Goal: Information Seeking & Learning: Learn about a topic

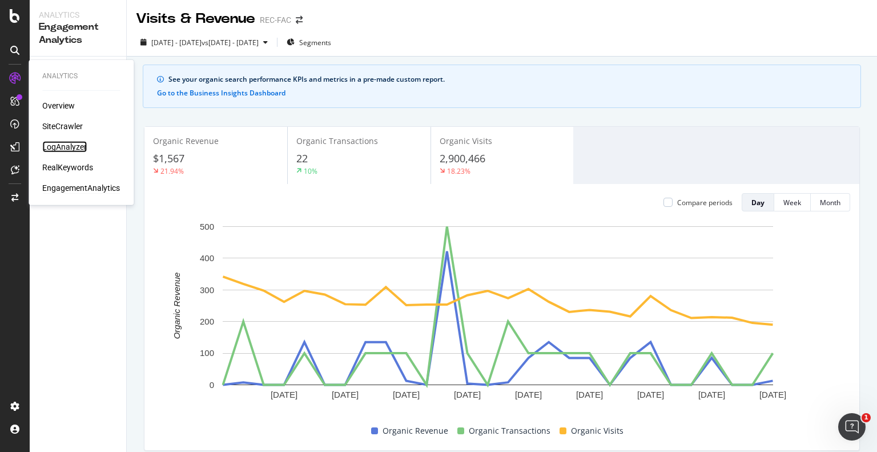
click at [66, 147] on div "LogAnalyzer" at bounding box center [64, 146] width 45 height 11
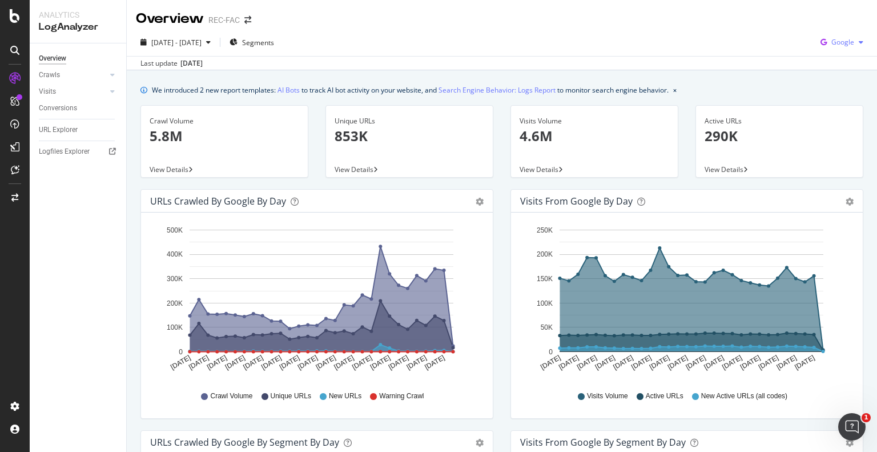
click at [836, 48] on div "Google" at bounding box center [842, 42] width 52 height 17
click at [826, 113] on div "OpenAI" at bounding box center [833, 107] width 79 height 17
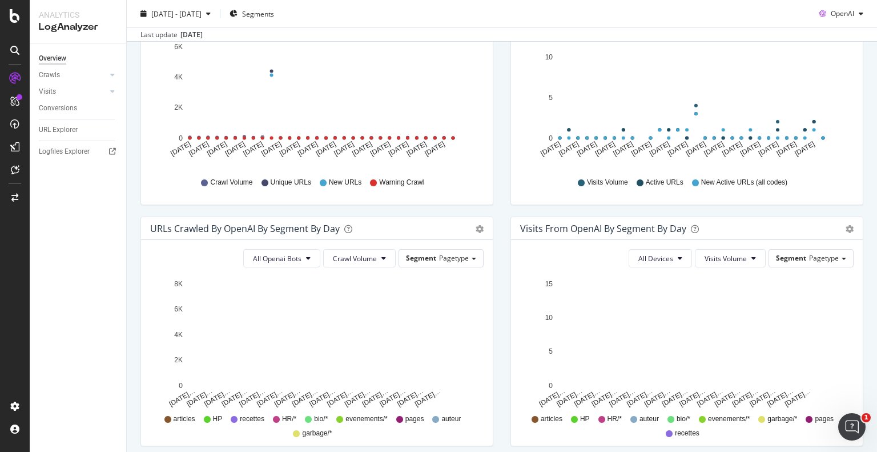
scroll to position [499, 0]
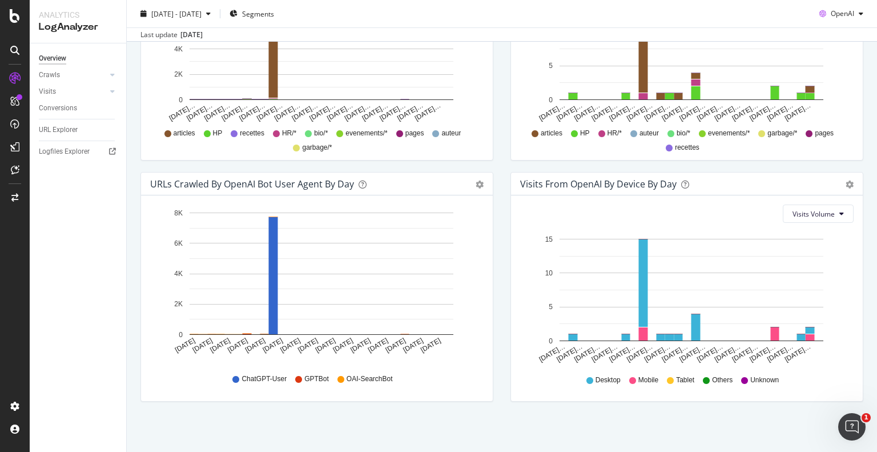
drag, startPoint x: 281, startPoint y: 243, endPoint x: 294, endPoint y: 205, distance: 40.5
click at [281, 243] on rect "A chart." at bounding box center [322, 273] width 264 height 122
click at [186, 8] on div "[DATE] - [DATE]" at bounding box center [175, 13] width 79 height 17
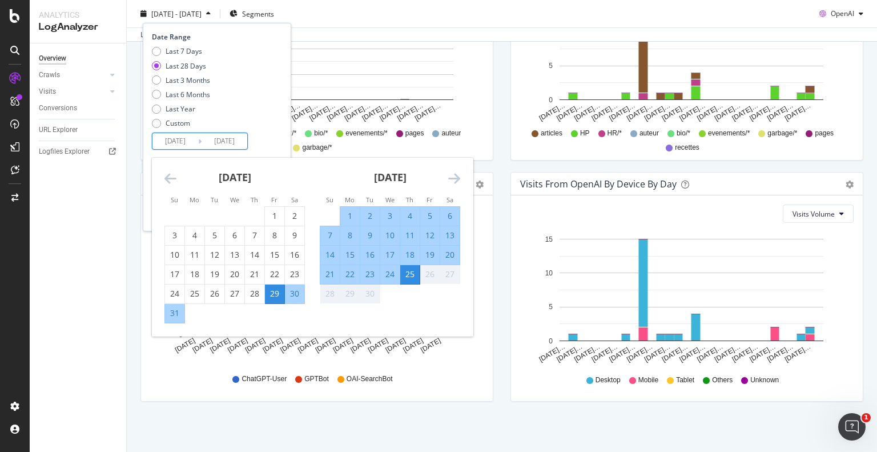
click at [181, 143] on input "[DATE]" at bounding box center [175, 141] width 46 height 16
click at [271, 220] on div "1" at bounding box center [274, 215] width 19 height 11
type input "2025/08/01"
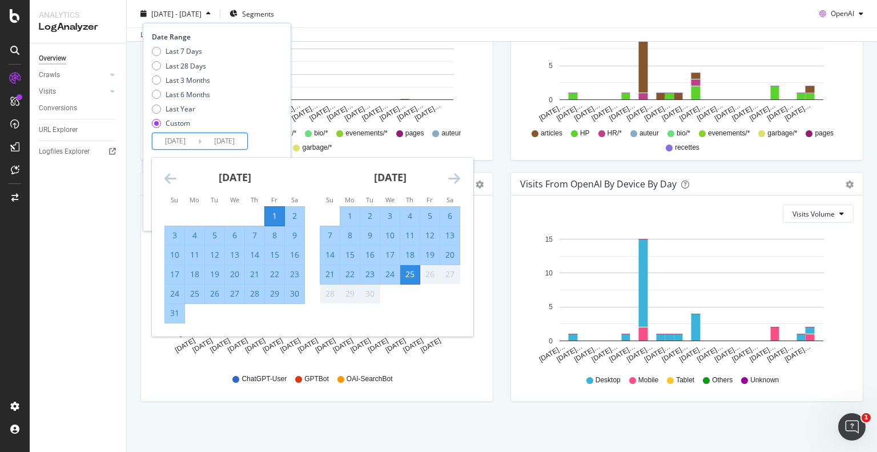
click at [448, 178] on icon "Move forward to switch to the next month." at bounding box center [454, 178] width 12 height 14
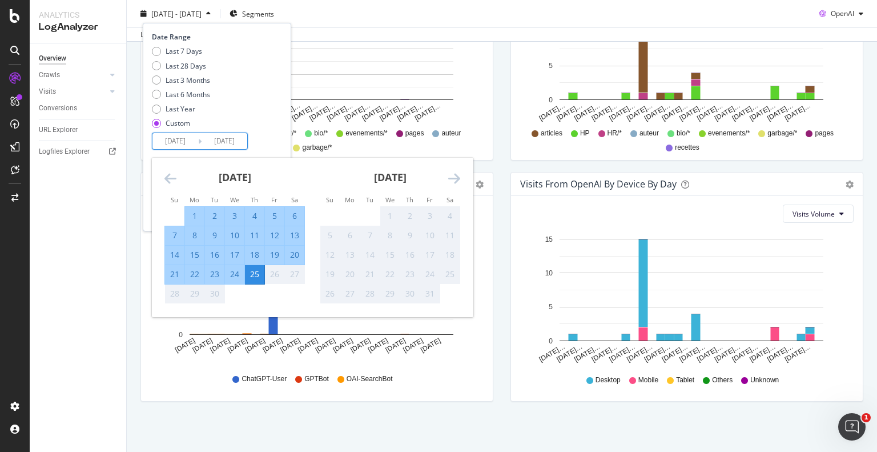
click at [240, 142] on input "[DATE]" at bounding box center [225, 141] width 46 height 16
click at [256, 135] on div "Date Range Last 7 Days Last 28 Days Last 3 Months Last 6 Months Last Year Custo…" at bounding box center [215, 91] width 127 height 118
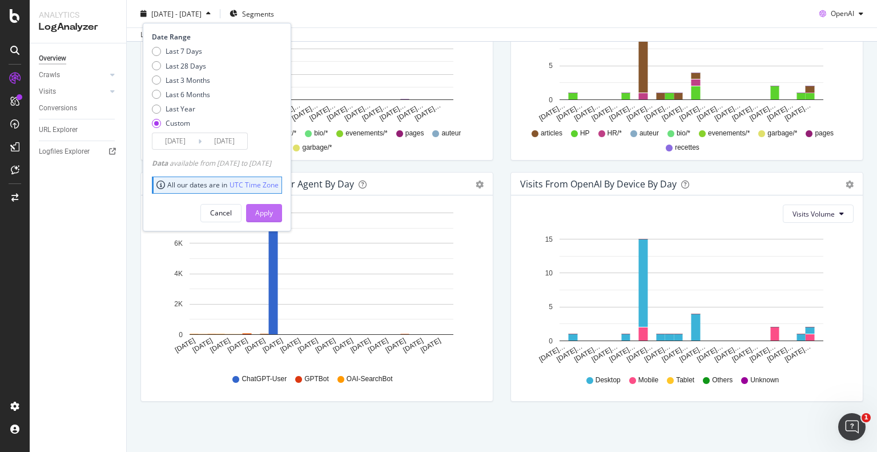
click at [273, 210] on div "Apply" at bounding box center [264, 213] width 18 height 10
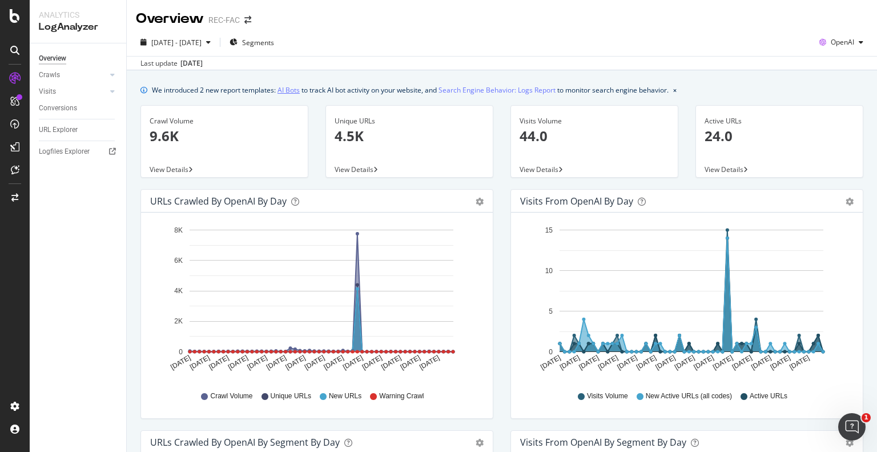
click at [295, 93] on link "AI Bots" at bounding box center [289, 90] width 22 height 12
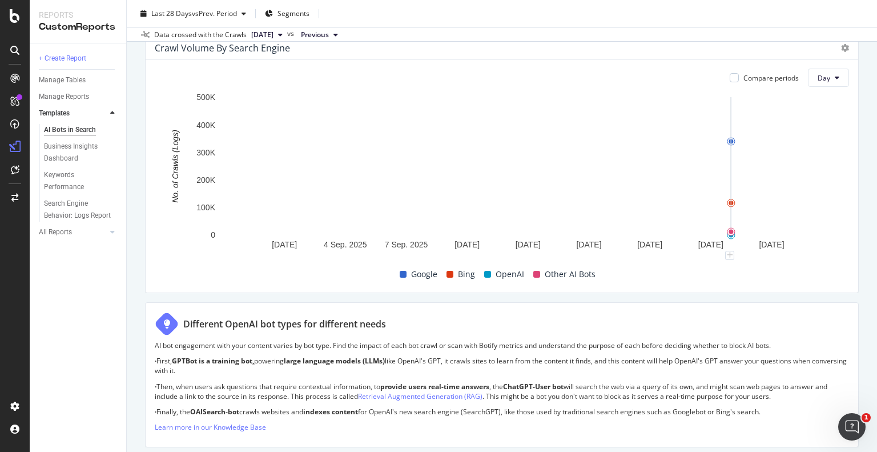
scroll to position [400, 0]
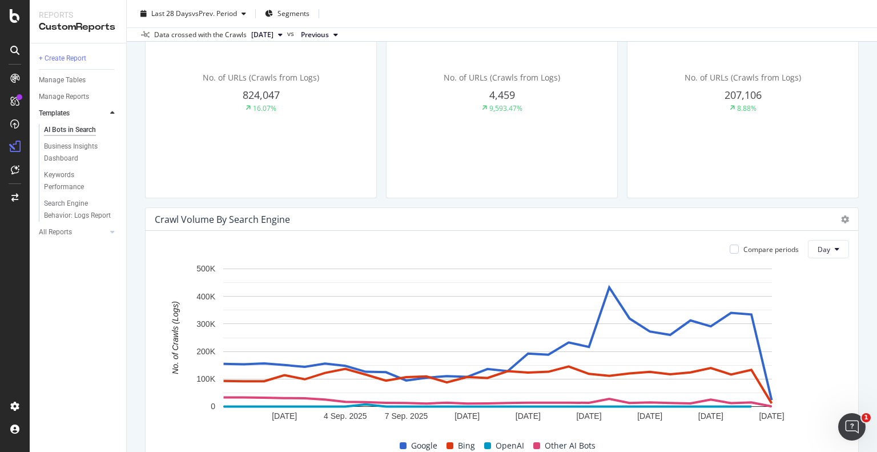
click at [798, 246] on div "Compare periods Day" at bounding box center [785, 249] width 129 height 18
click at [818, 246] on span "Day" at bounding box center [824, 249] width 13 height 10
click at [818, 251] on span "Day" at bounding box center [824, 249] width 13 height 10
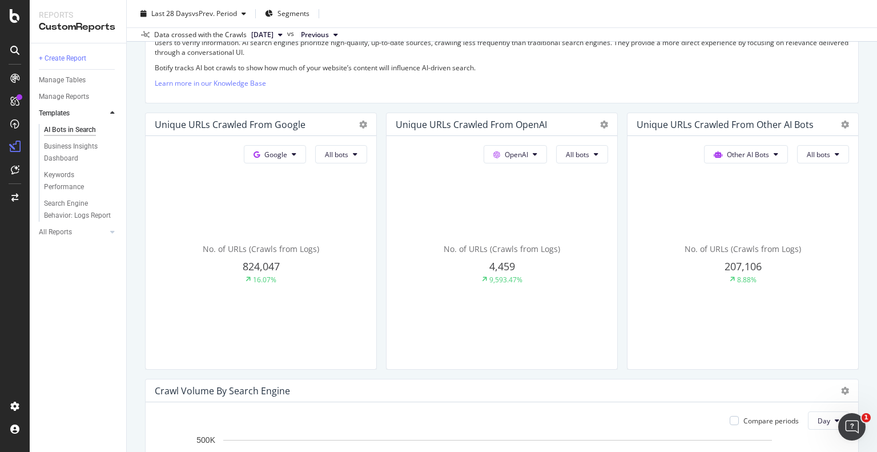
scroll to position [0, 0]
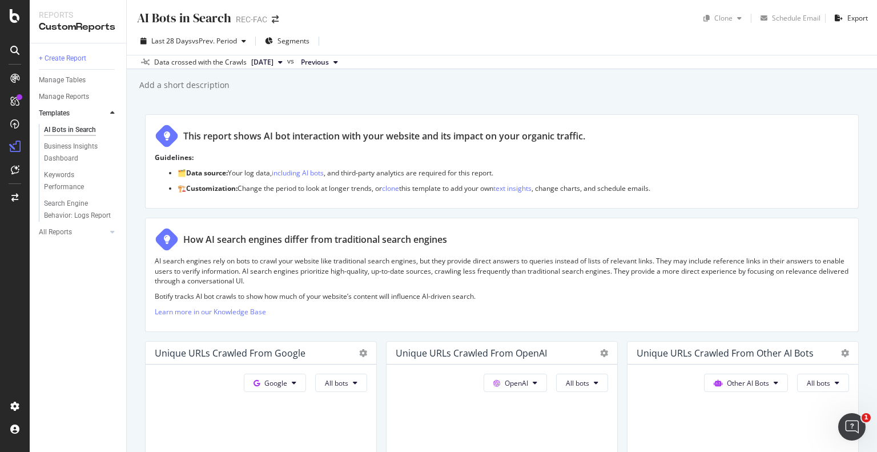
click at [274, 65] on span "2025 Aug. 31st" at bounding box center [262, 62] width 22 height 10
click at [509, 95] on div "AI Bots in Search AI Bots in Search REC-FAC Clone Schedule Email Export Last 28…" at bounding box center [502, 226] width 750 height 452
click at [343, 67] on button "Previous" at bounding box center [319, 62] width 46 height 14
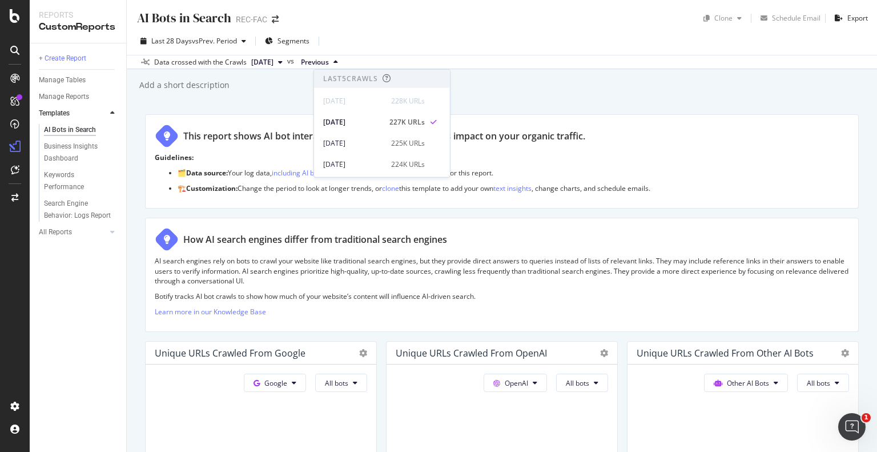
click at [495, 79] on div "Add a short description Add a short description" at bounding box center [507, 85] width 739 height 17
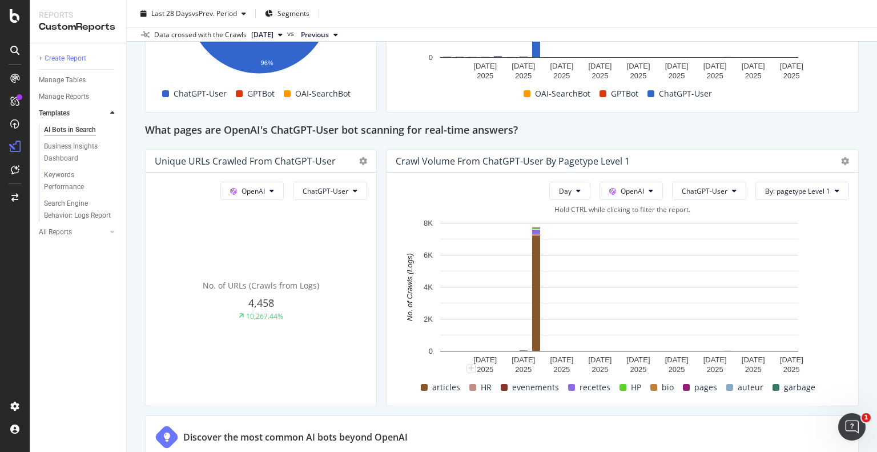
scroll to position [1256, 0]
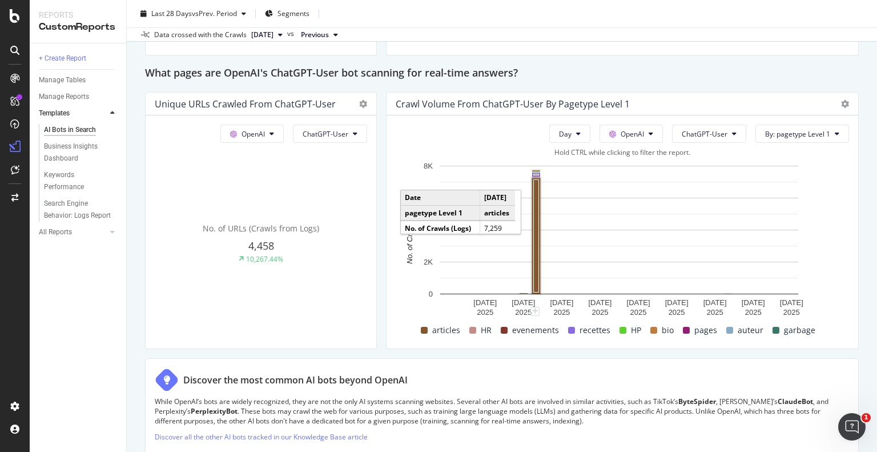
click at [536, 196] on rect "A chart." at bounding box center [536, 235] width 8 height 115
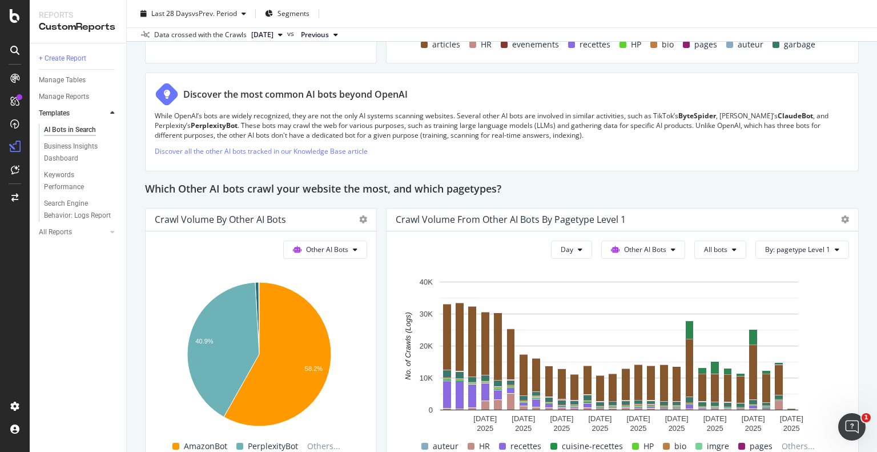
scroll to position [1656, 0]
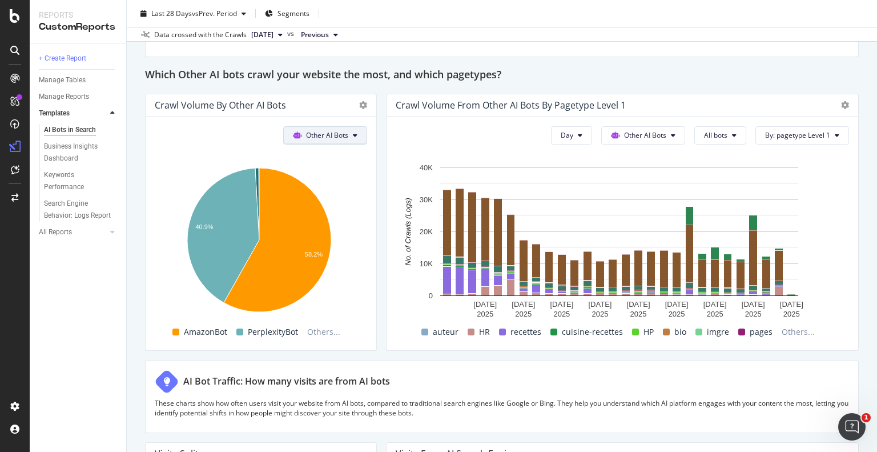
click at [337, 135] on span "Other AI Bots" at bounding box center [327, 135] width 42 height 10
click at [320, 198] on span "OpenAI" at bounding box center [330, 199] width 45 height 10
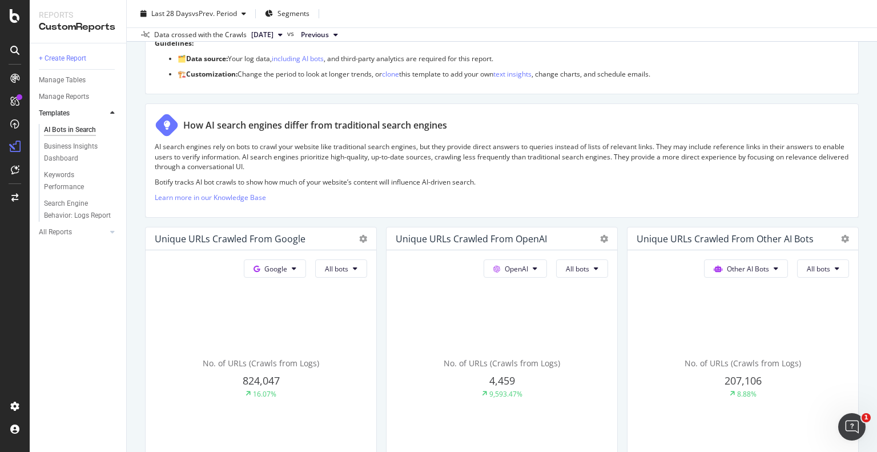
scroll to position [0, 0]
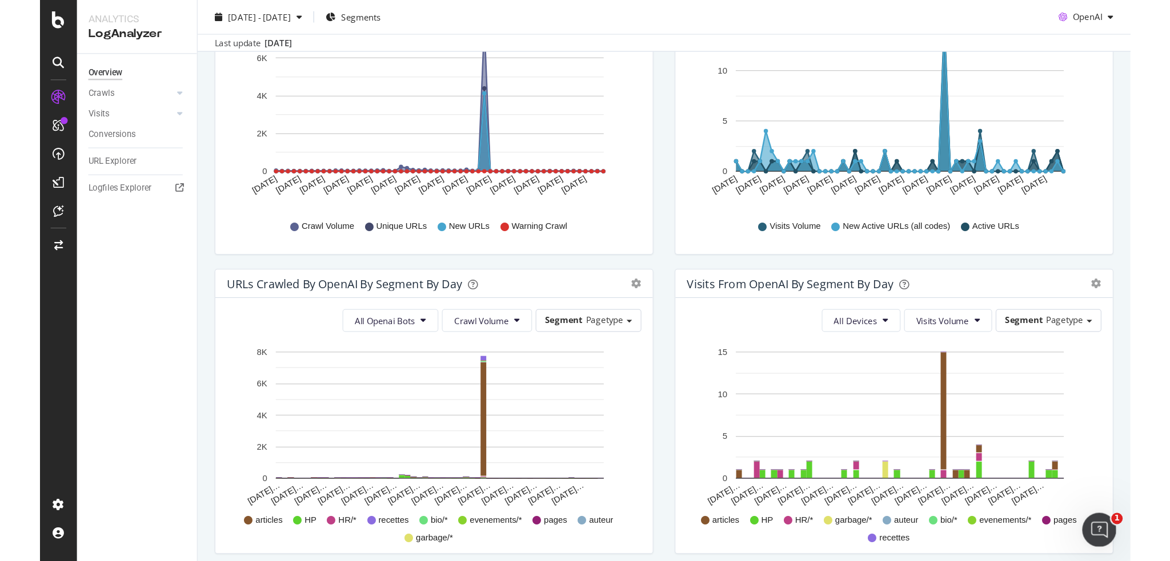
scroll to position [42, 0]
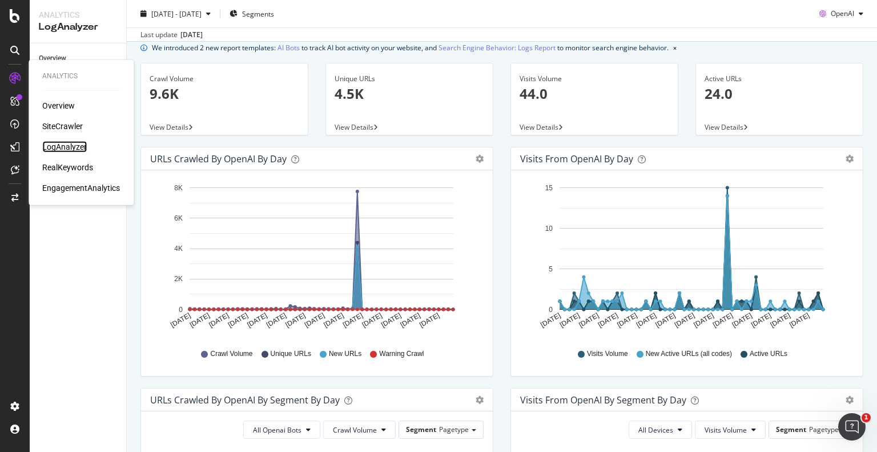
click at [81, 144] on div "LogAnalyzer" at bounding box center [64, 146] width 45 height 11
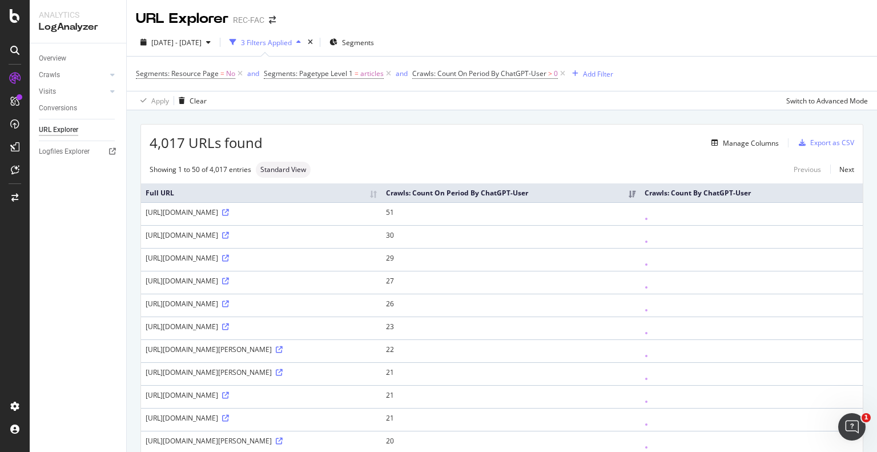
click at [641, 200] on th "Crawls: Count On Period By ChatGPT-User" at bounding box center [511, 192] width 259 height 19
click at [662, 198] on th "Crawls: Count On Period By ChatGPT-User" at bounding box center [544, 192] width 235 height 19
click at [63, 145] on div "LogAnalyzer" at bounding box center [64, 146] width 45 height 11
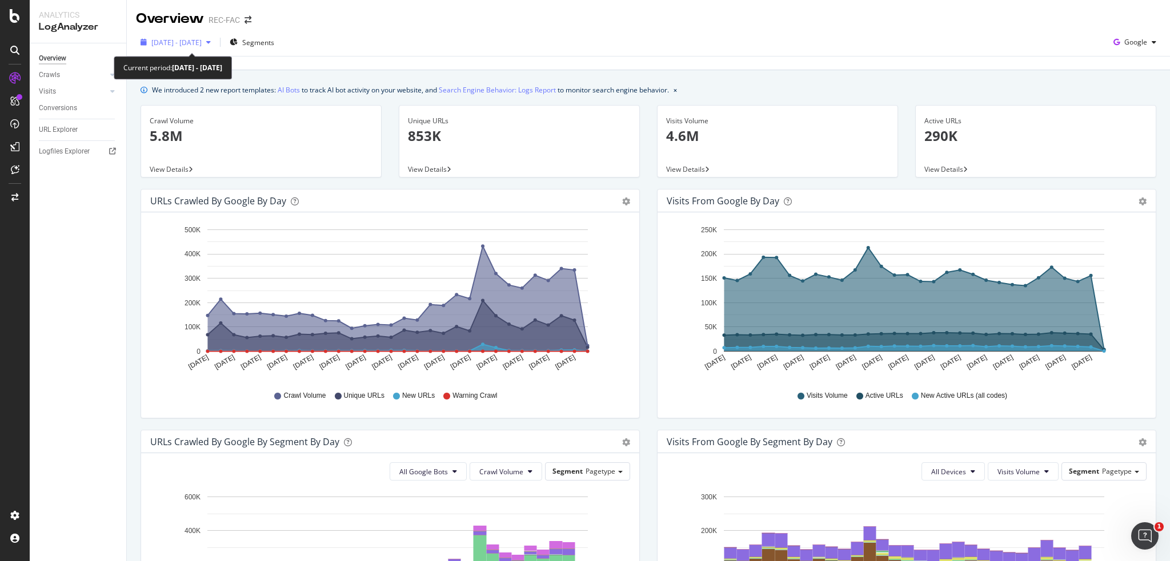
click at [192, 45] on span "[DATE] - [DATE]" at bounding box center [176, 43] width 50 height 10
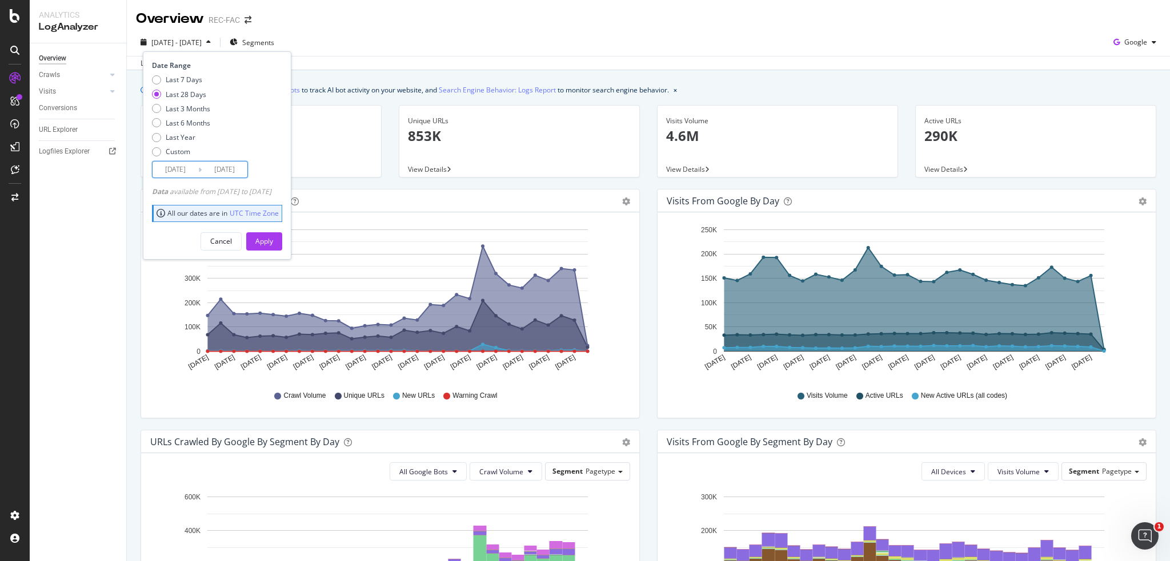
click at [187, 172] on input "[DATE]" at bounding box center [175, 170] width 46 height 16
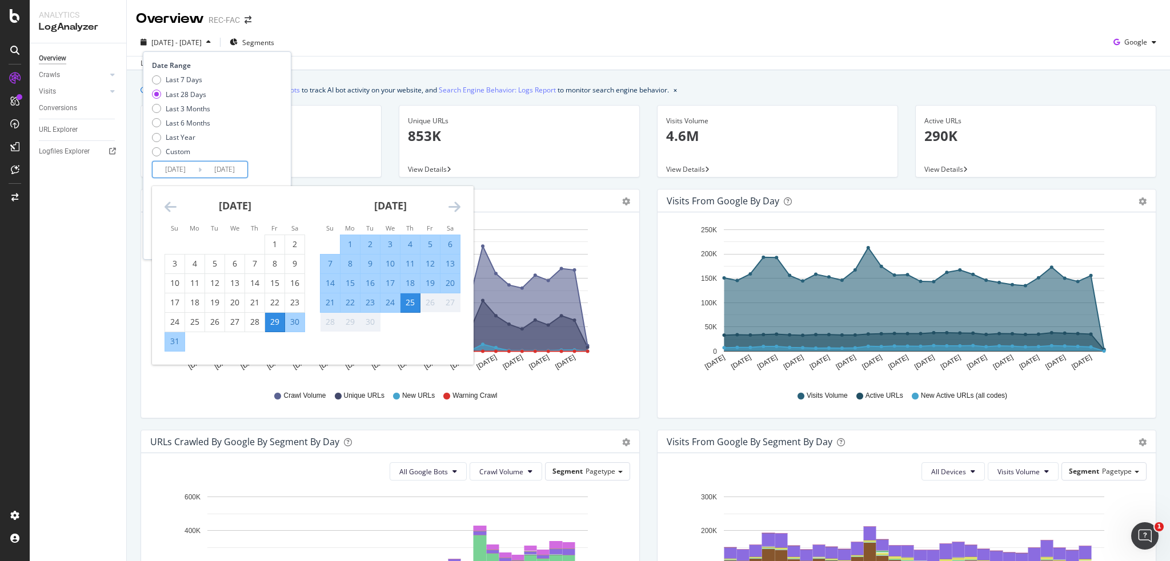
click at [174, 205] on icon "Move backward to switch to the previous month." at bounding box center [170, 207] width 12 height 14
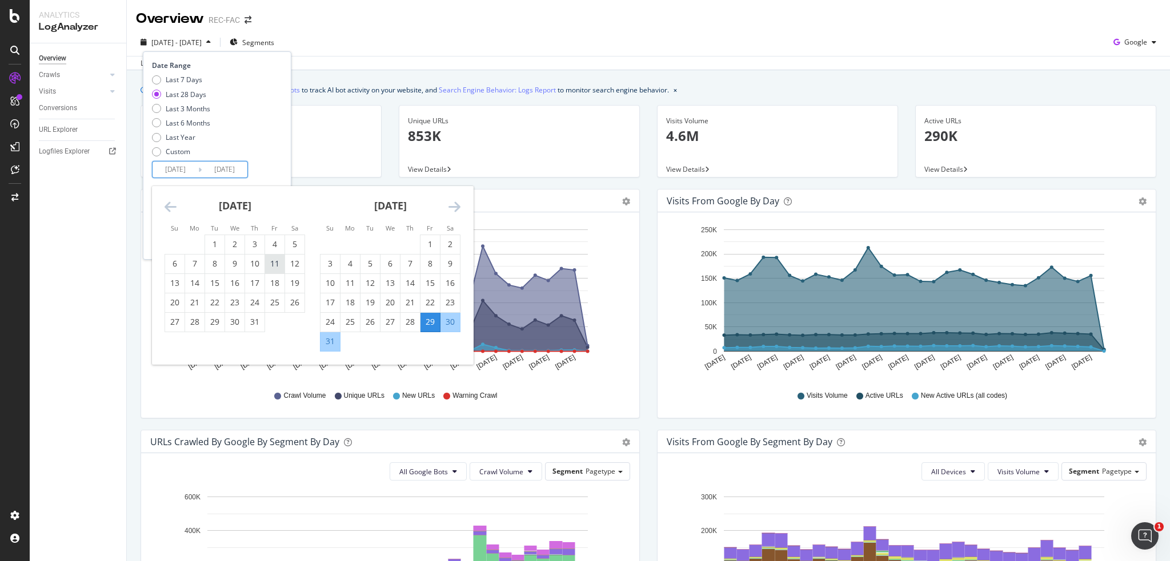
drag, startPoint x: 254, startPoint y: 269, endPoint x: 272, endPoint y: 270, distance: 17.7
click at [272, 270] on tr "6 7 8 9 10 11 12" at bounding box center [235, 263] width 140 height 19
click at [272, 270] on div "11" at bounding box center [274, 264] width 19 height 19
type input "[DATE]"
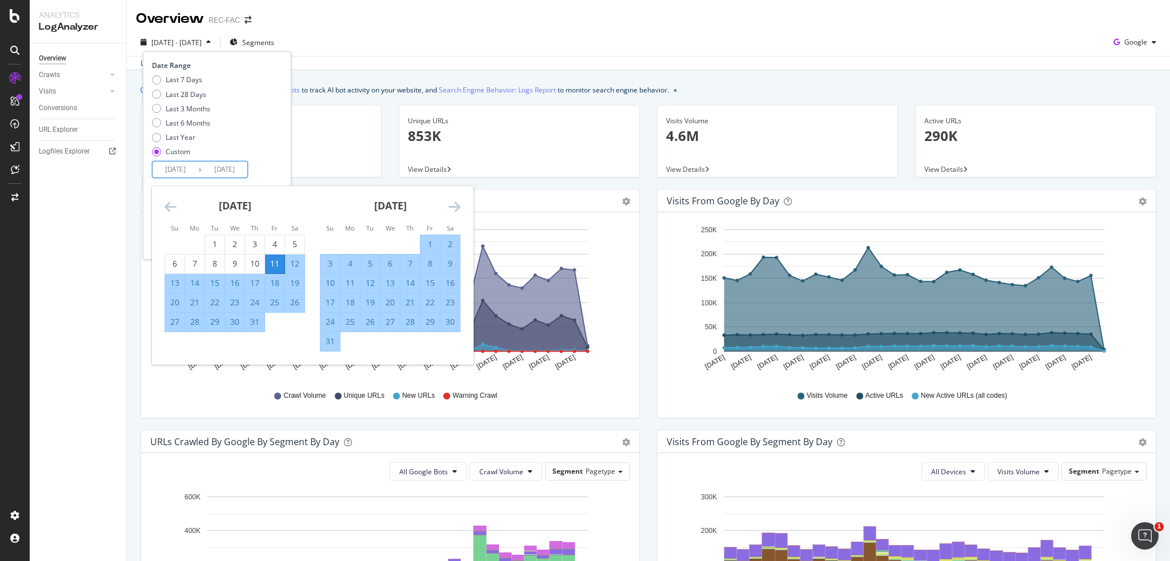
click at [183, 284] on div "13" at bounding box center [174, 283] width 19 height 11
type input "[DATE]"
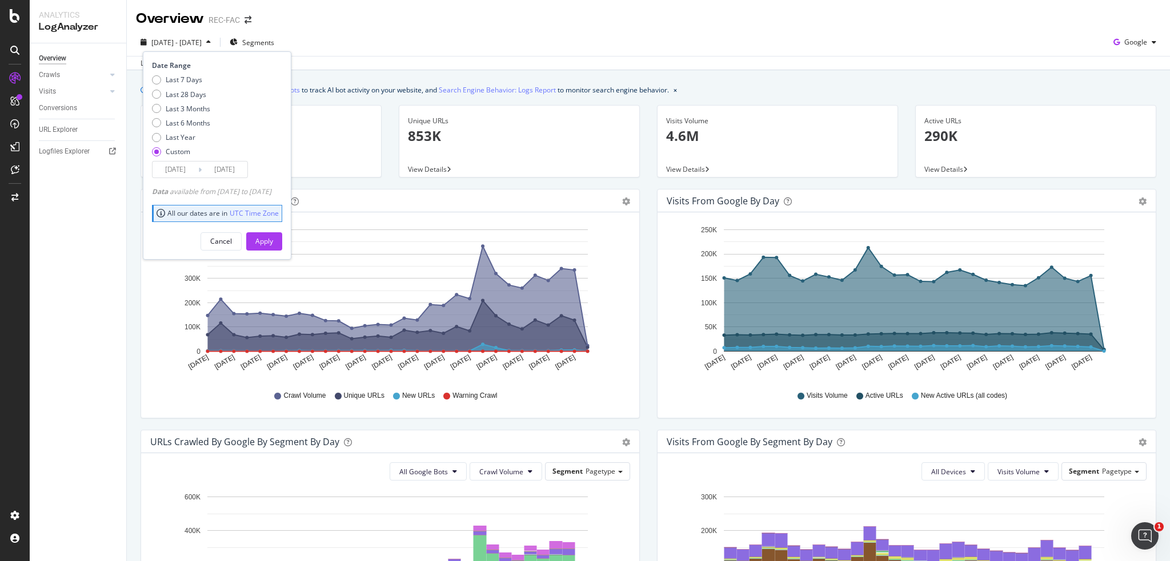
click at [194, 170] on input "[DATE]" at bounding box center [175, 170] width 46 height 16
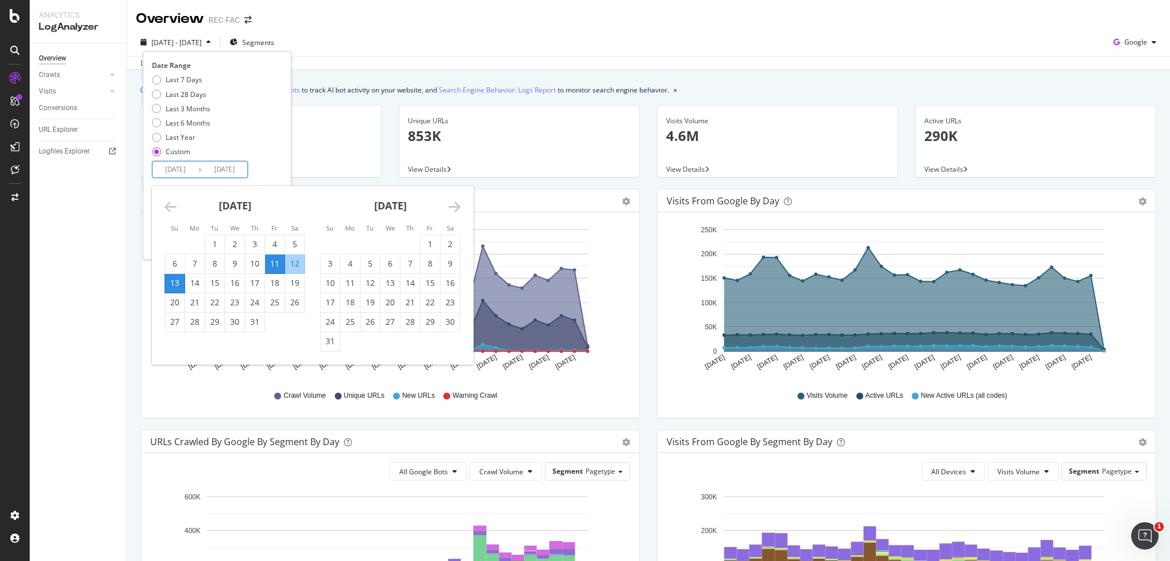
click at [177, 283] on div "13" at bounding box center [174, 283] width 19 height 11
type input "[DATE]"
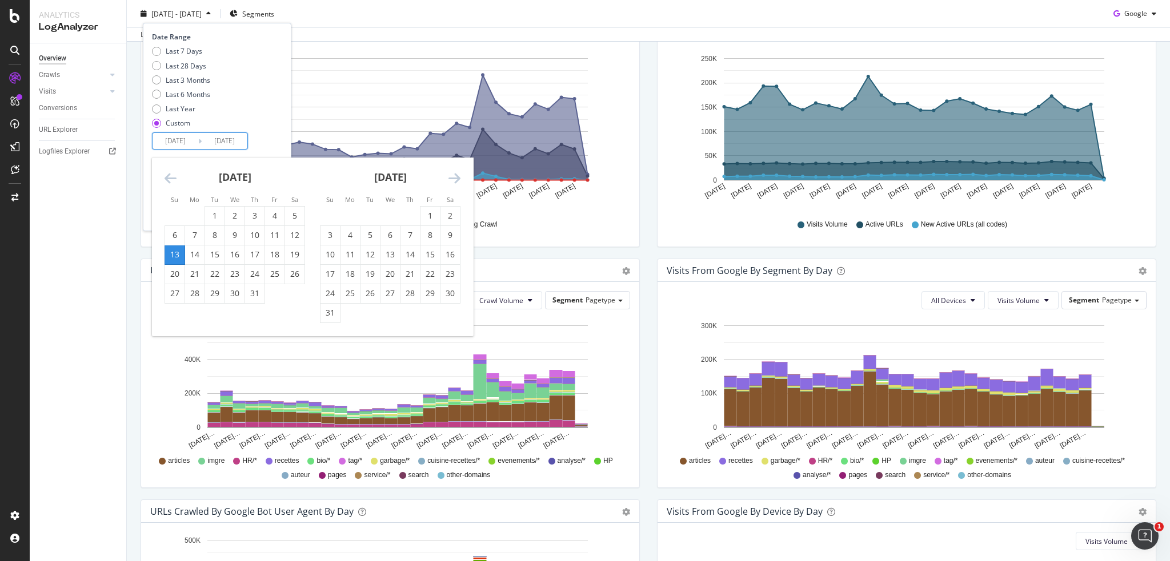
click at [448, 182] on icon "Move forward to switch to the next month." at bounding box center [454, 178] width 12 height 14
click at [411, 271] on div "25" at bounding box center [409, 273] width 19 height 11
type input "[DATE]"
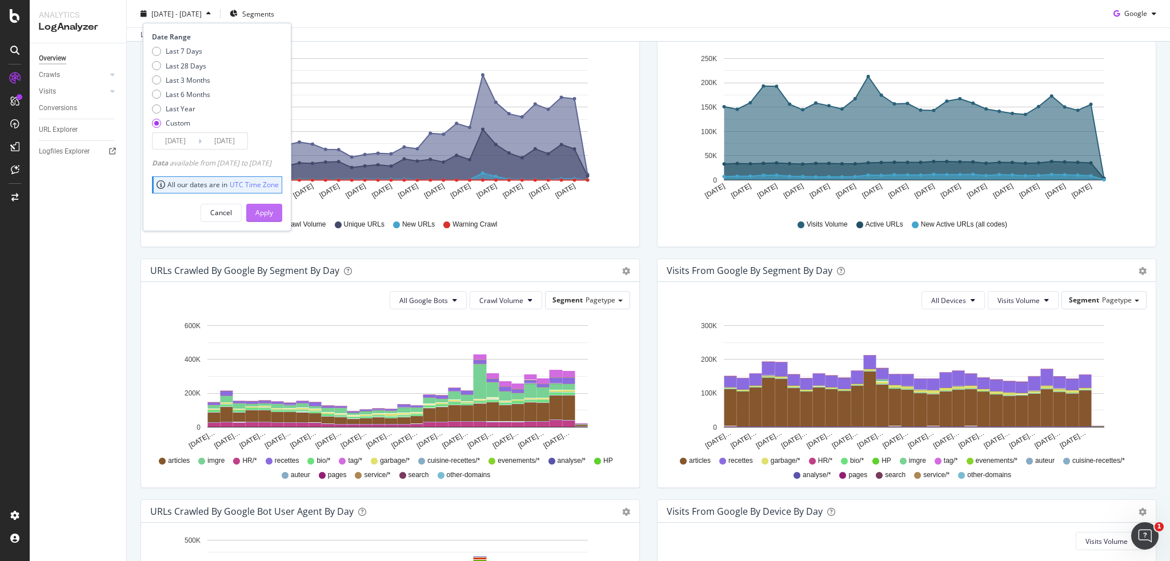
click at [273, 215] on div "Apply" at bounding box center [264, 213] width 18 height 10
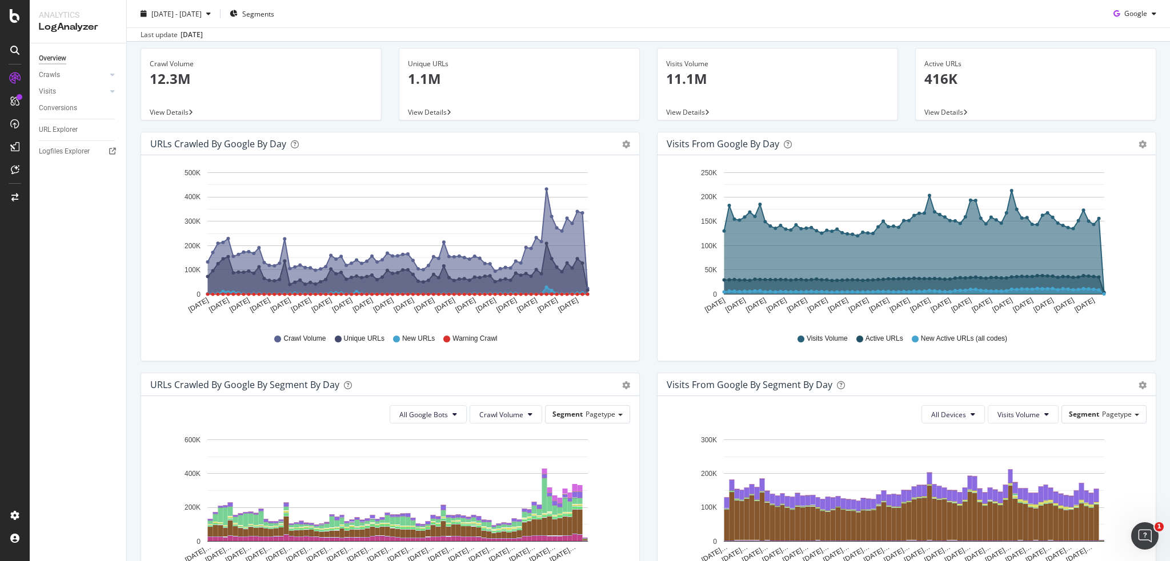
scroll to position [171, 0]
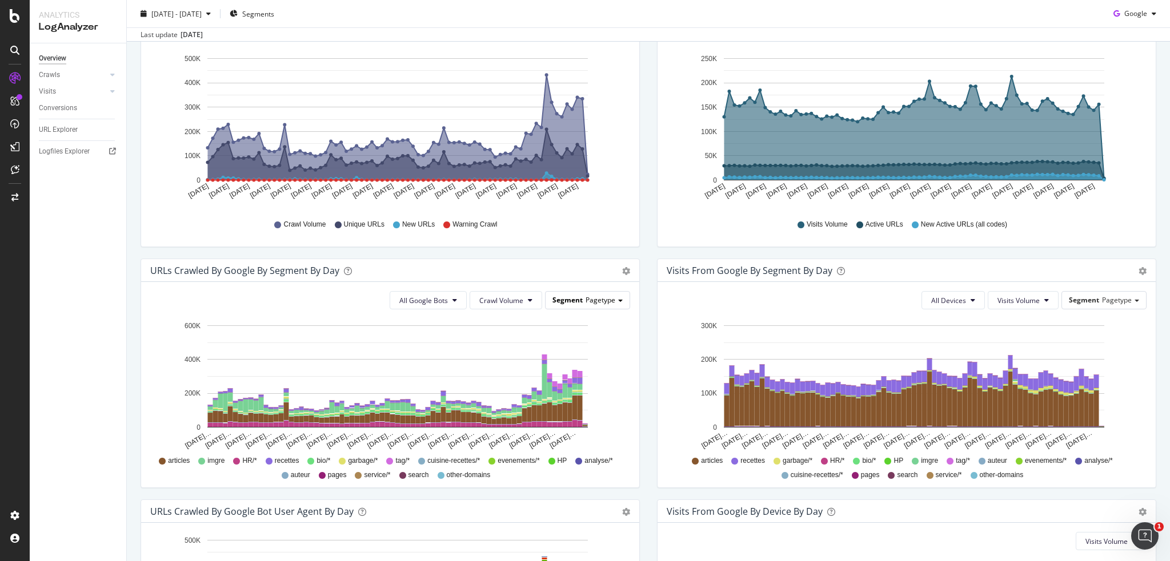
click at [580, 301] on div "Segment Pagetype" at bounding box center [587, 300] width 84 height 17
click at [567, 327] on div "Pagecategory" at bounding box center [578, 332] width 91 height 15
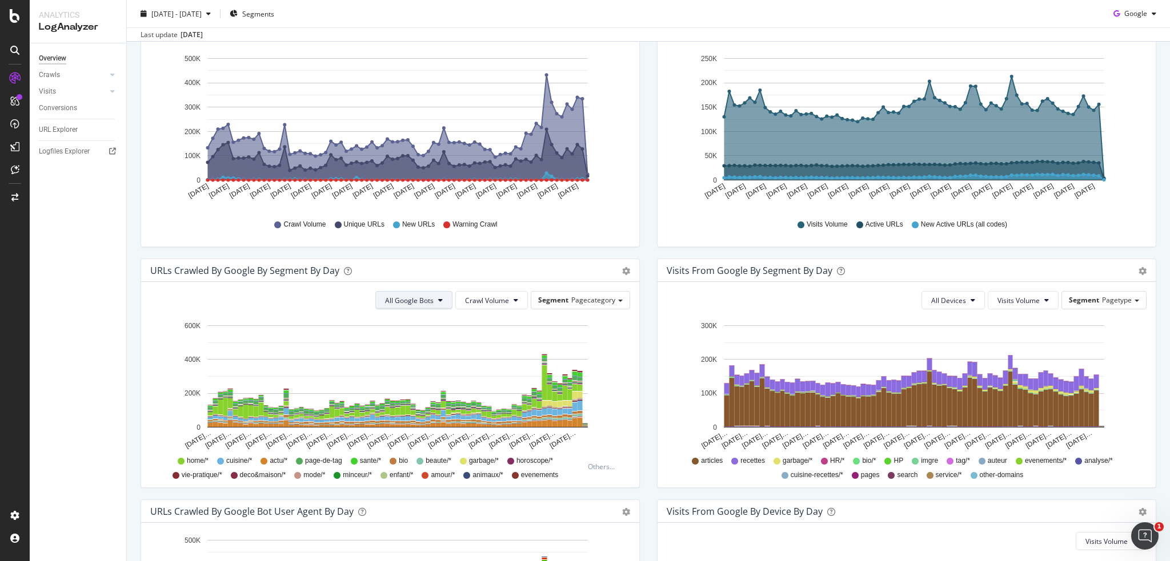
click at [427, 304] on span "All Google Bots" at bounding box center [409, 301] width 49 height 10
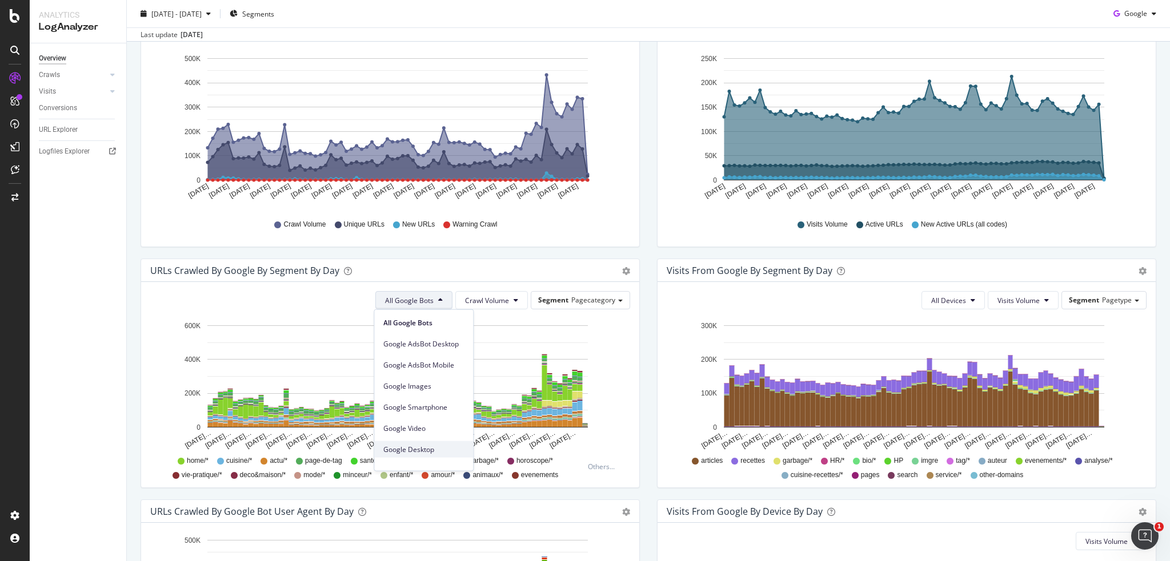
scroll to position [97, 0]
click at [616, 374] on icon "[DATE]… [DATE]… [DATE]… [DATE]… [DATE]… [DATE]… [DATE]… [DATE]… [DATE]… [DATE]……" at bounding box center [388, 385] width 476 height 133
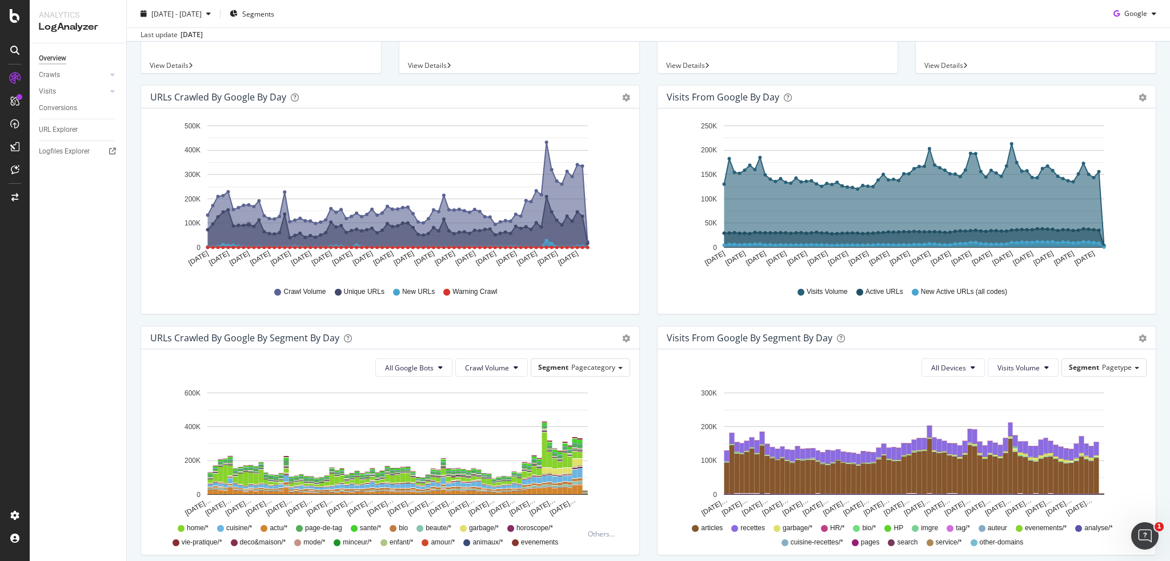
scroll to position [0, 0]
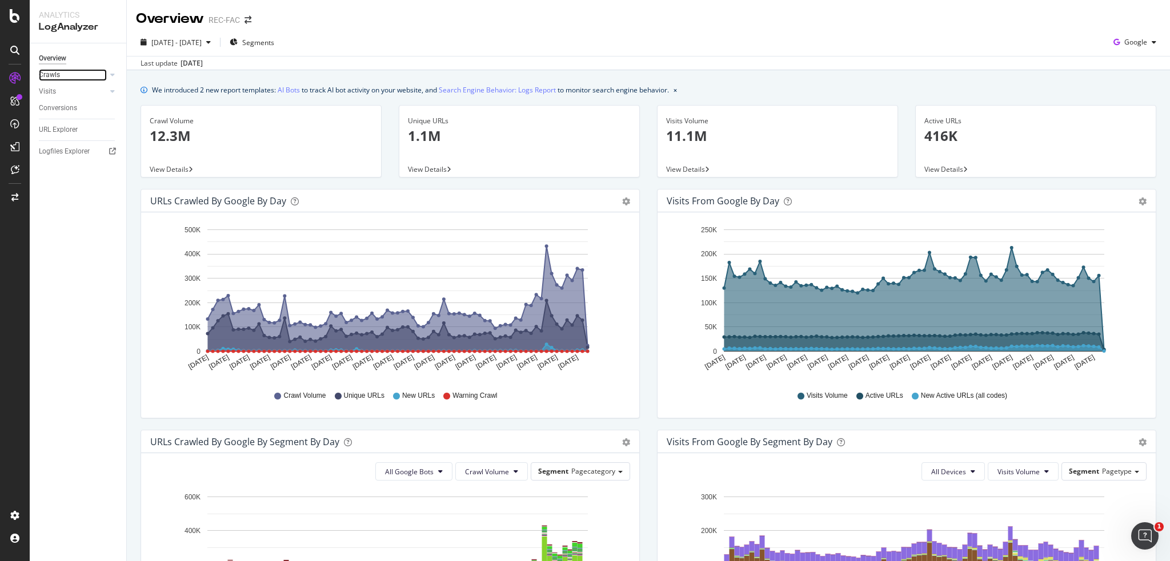
click at [102, 77] on div at bounding box center [100, 74] width 11 height 11
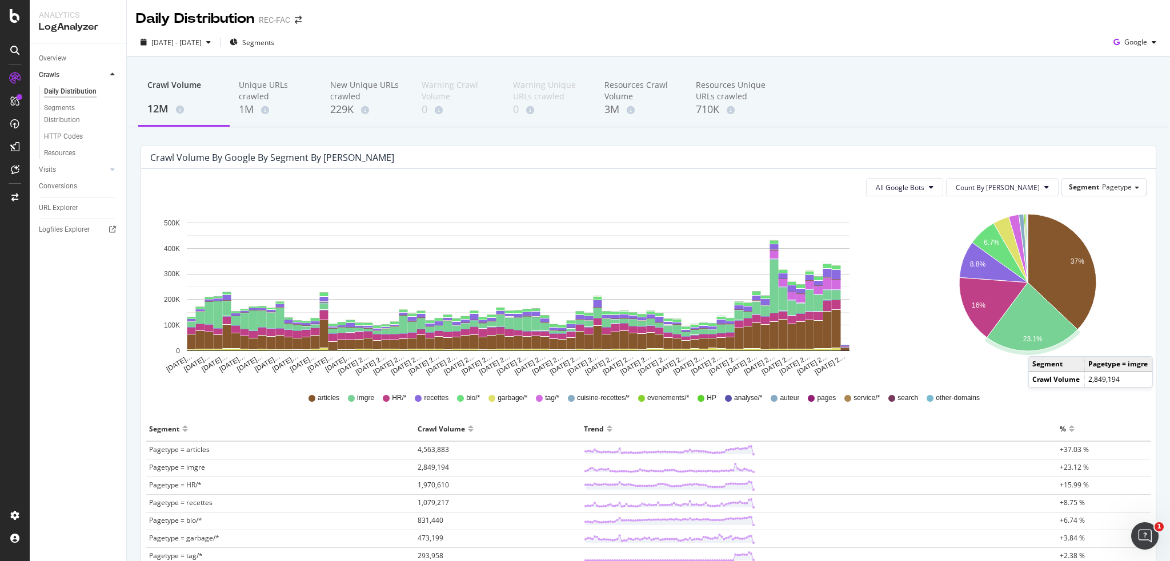
click at [1033, 345] on icon "A chart." at bounding box center [1031, 317] width 91 height 69
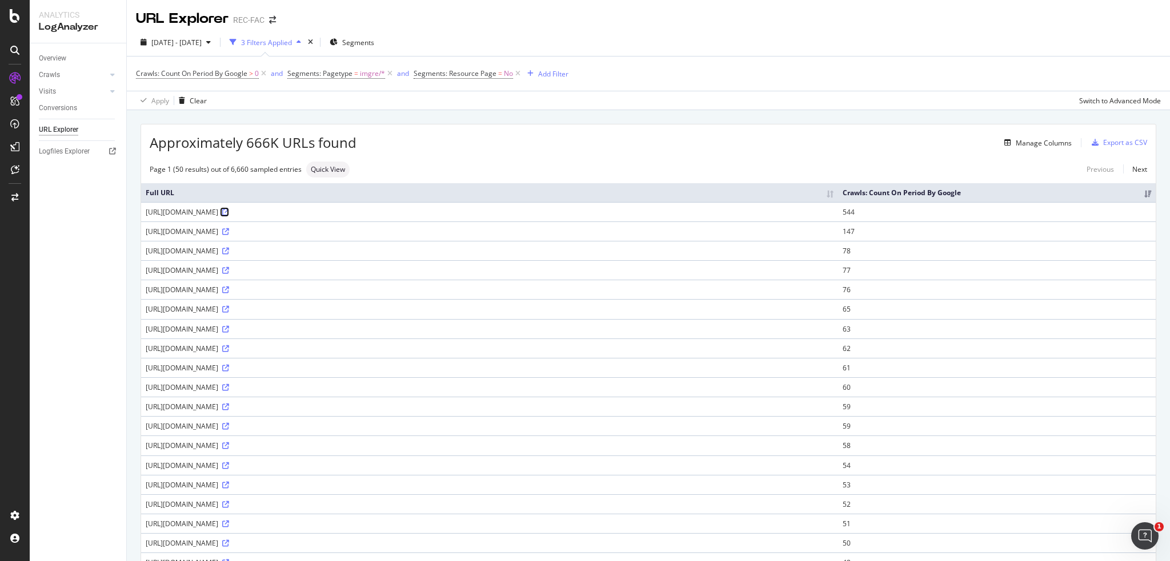
click at [229, 216] on icon at bounding box center [225, 212] width 7 height 7
click at [229, 235] on icon at bounding box center [225, 231] width 7 height 7
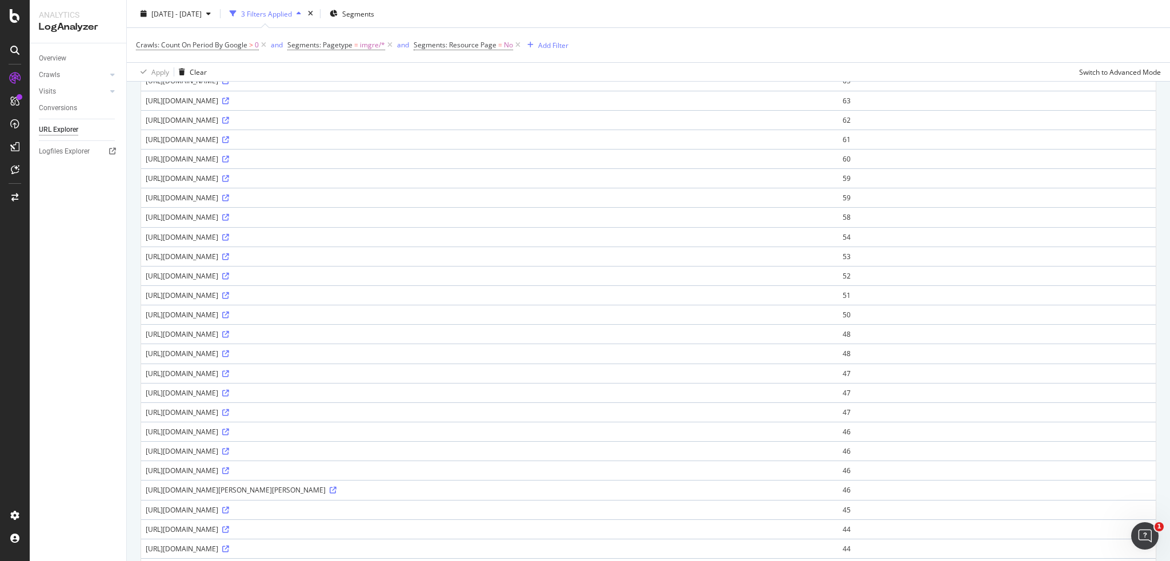
scroll to position [400, 0]
click at [187, 402] on div "[URL][DOMAIN_NAME][PERSON_NAME][PERSON_NAME][PERSON_NAME]" at bounding box center [490, 397] width 688 height 10
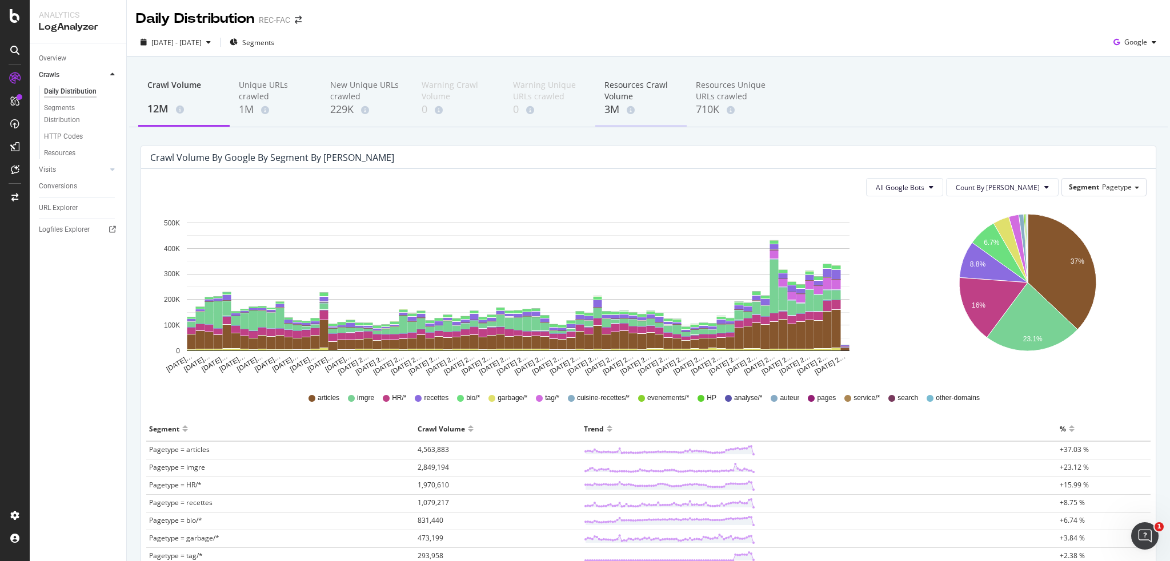
click at [612, 93] on div "Resources Crawl Volume" at bounding box center [640, 90] width 73 height 23
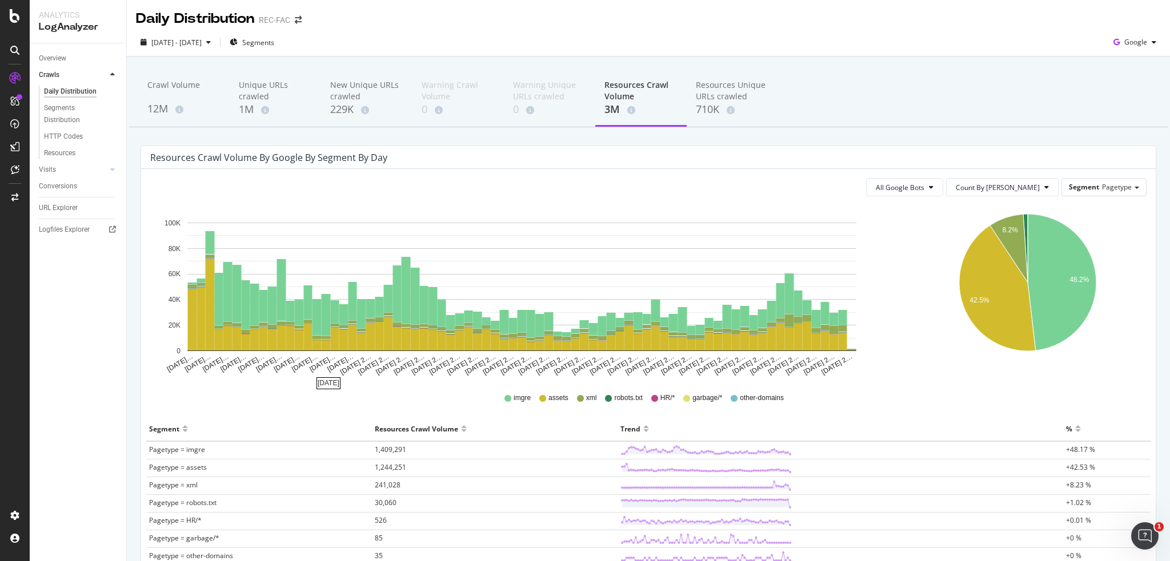
scroll to position [94, 0]
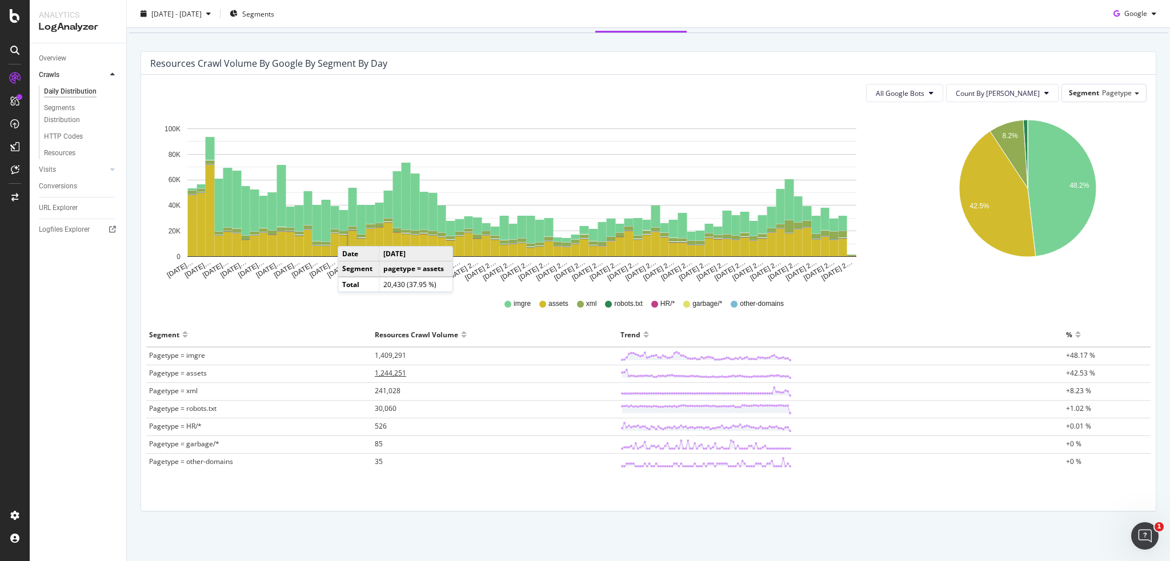
drag, startPoint x: 400, startPoint y: 370, endPoint x: 387, endPoint y: 372, distance: 13.9
click at [386, 372] on span "1,244,251" at bounding box center [390, 373] width 31 height 10
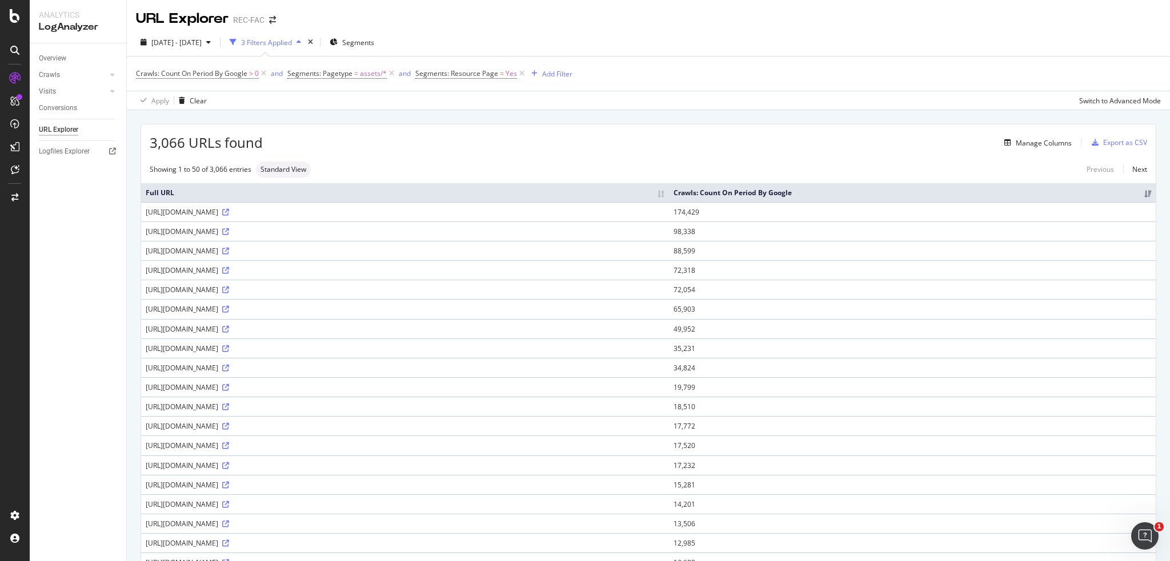
click at [93, 29] on div "LogAnalyzer" at bounding box center [78, 27] width 78 height 13
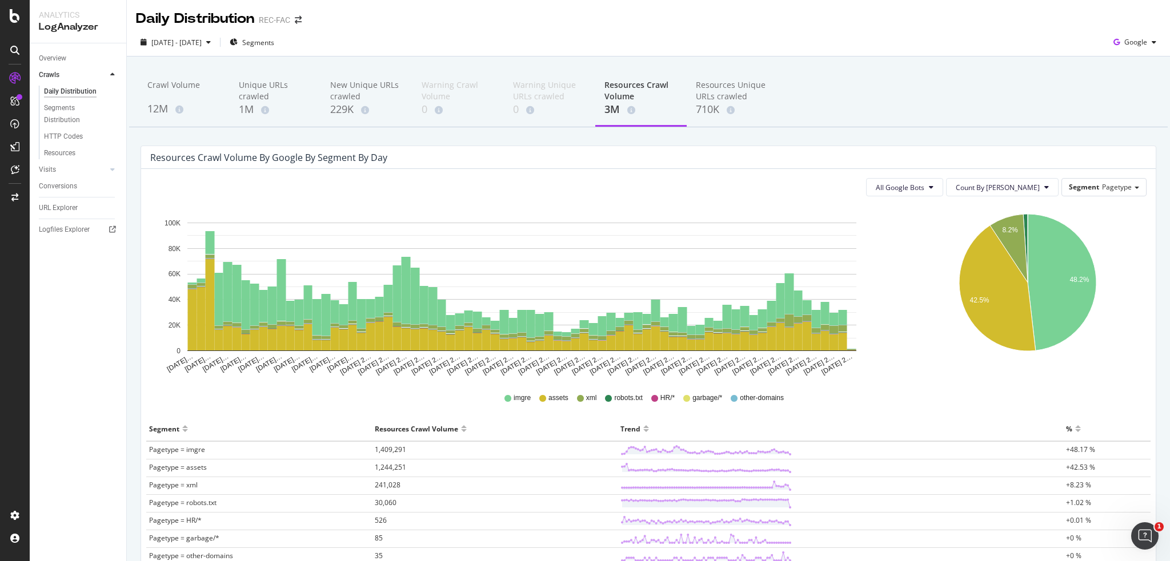
scroll to position [94, 0]
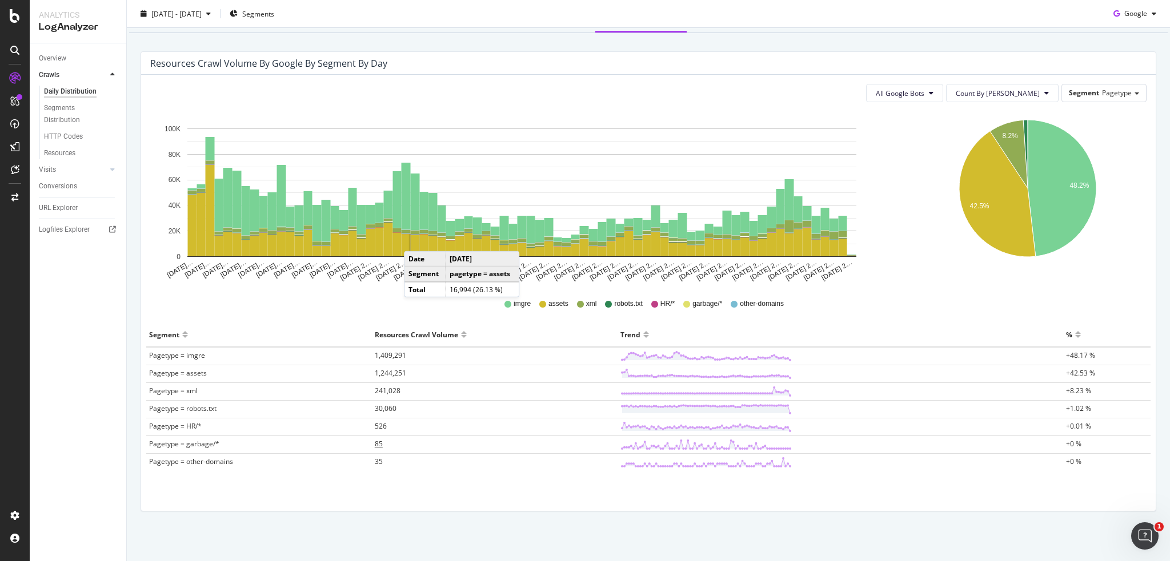
drag, startPoint x: 372, startPoint y: 444, endPoint x: 377, endPoint y: 447, distance: 5.9
click at [377, 447] on span "85" at bounding box center [379, 444] width 8 height 10
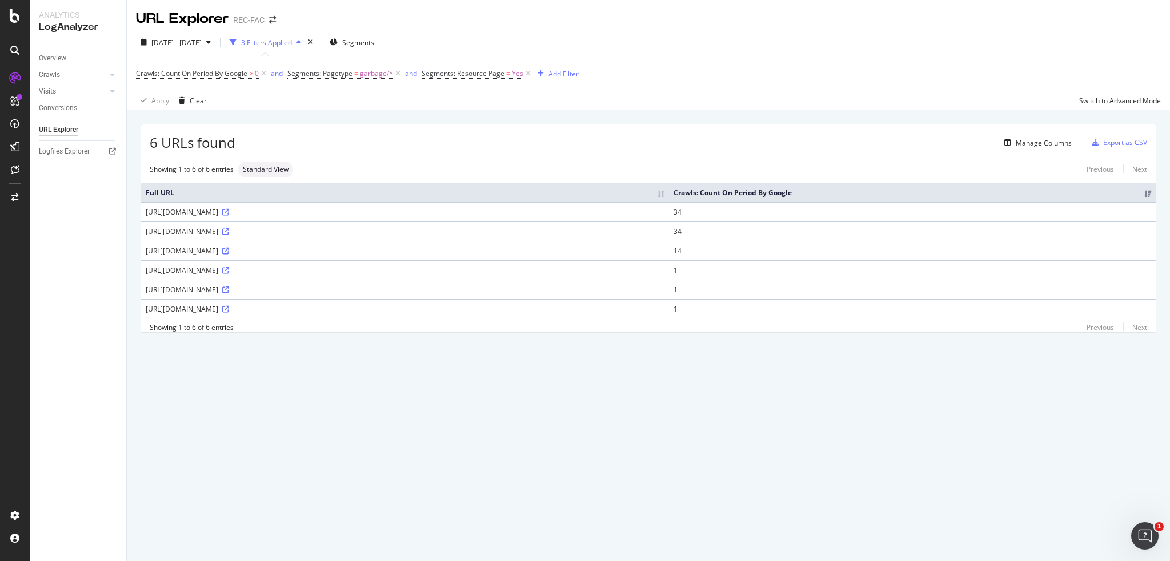
click at [321, 359] on div "6 URLs found Manage Columns Export as CSV Showing 1 to 6 of 6 entries Standard …" at bounding box center [648, 241] width 1043 height 262
click at [299, 332] on div "Showing 1 to 6 of 6 entries Previous Next" at bounding box center [648, 328] width 1014 height 10
click at [105, 200] on div "Overview Crawls Daily Distribution Segments Distribution HTTP Codes Resources V…" at bounding box center [78, 302] width 97 height 518
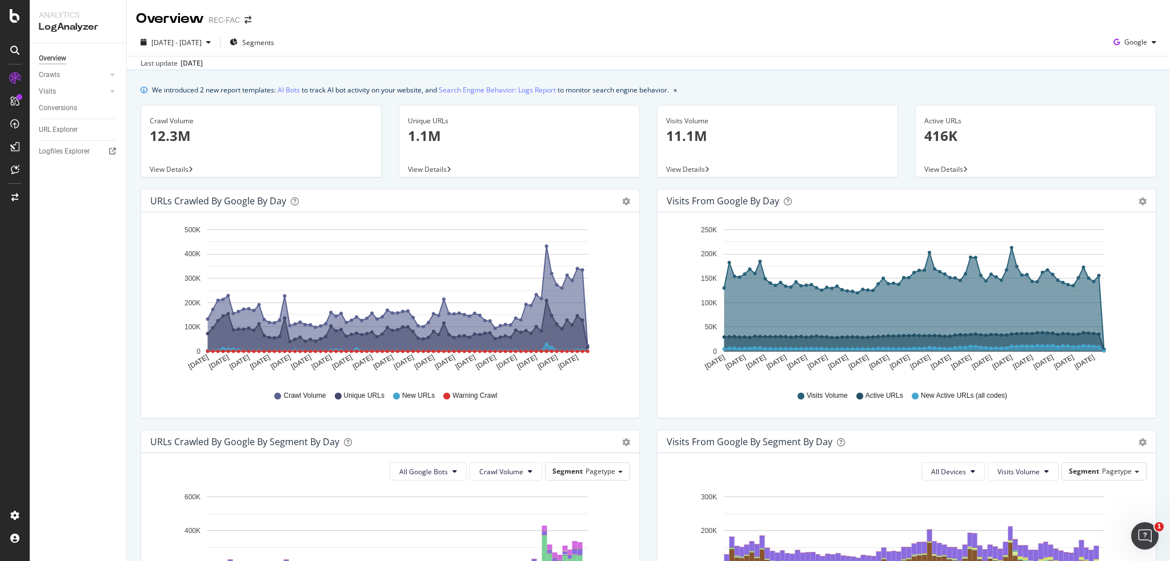
drag, startPoint x: 670, startPoint y: 174, endPoint x: 669, endPoint y: 180, distance: 6.3
click at [669, 180] on div "Visits Volume 11.1M View Details" at bounding box center [777, 147] width 258 height 84
click at [672, 172] on span "View Details" at bounding box center [685, 169] width 39 height 10
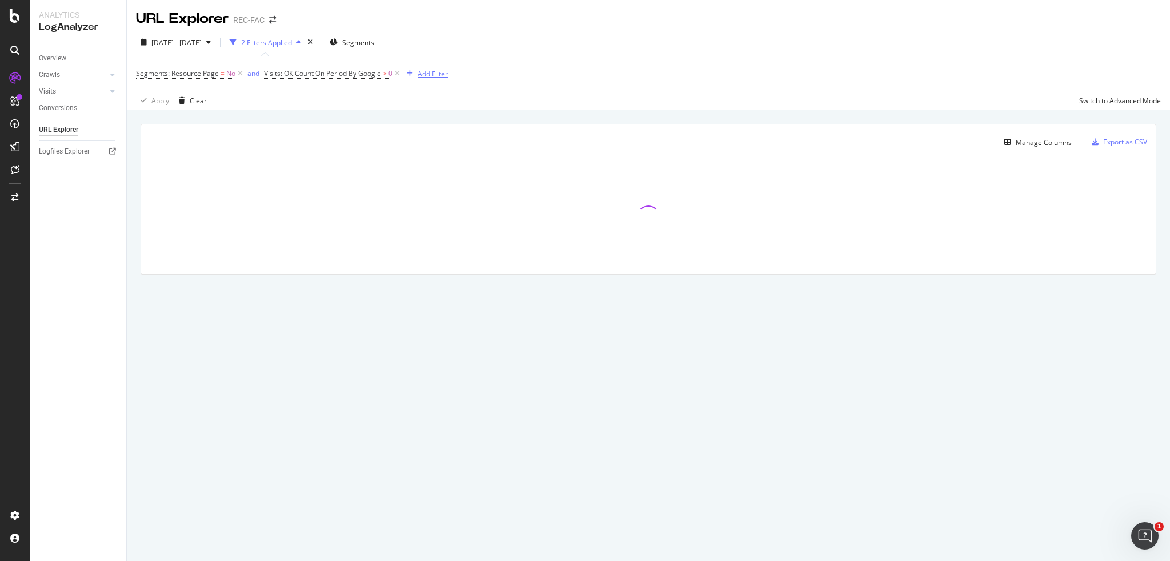
click at [427, 77] on div "Add Filter" at bounding box center [432, 74] width 30 height 10
click at [433, 157] on span "URLs (Logs)" at bounding box center [438, 154] width 37 height 10
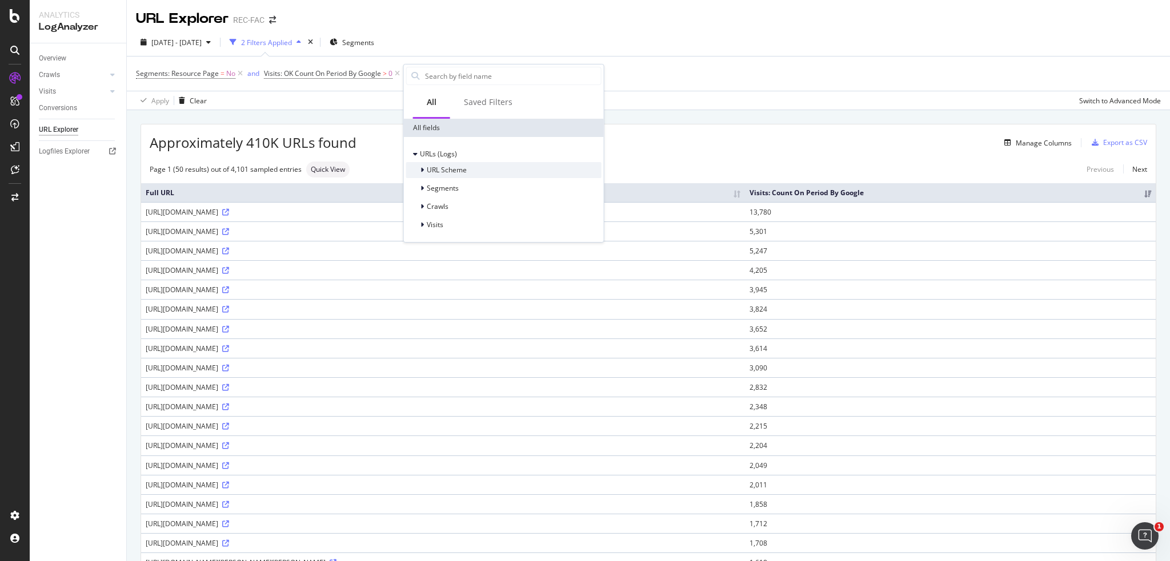
click at [417, 171] on div "URL Scheme" at bounding box center [436, 169] width 61 height 11
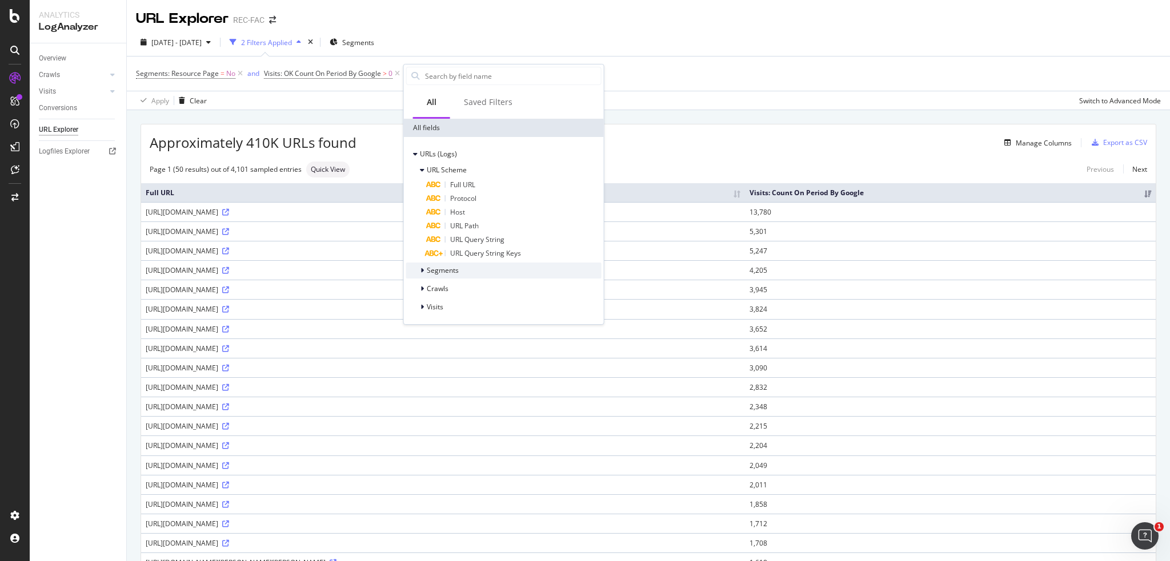
click at [425, 271] on div at bounding box center [423, 270] width 7 height 11
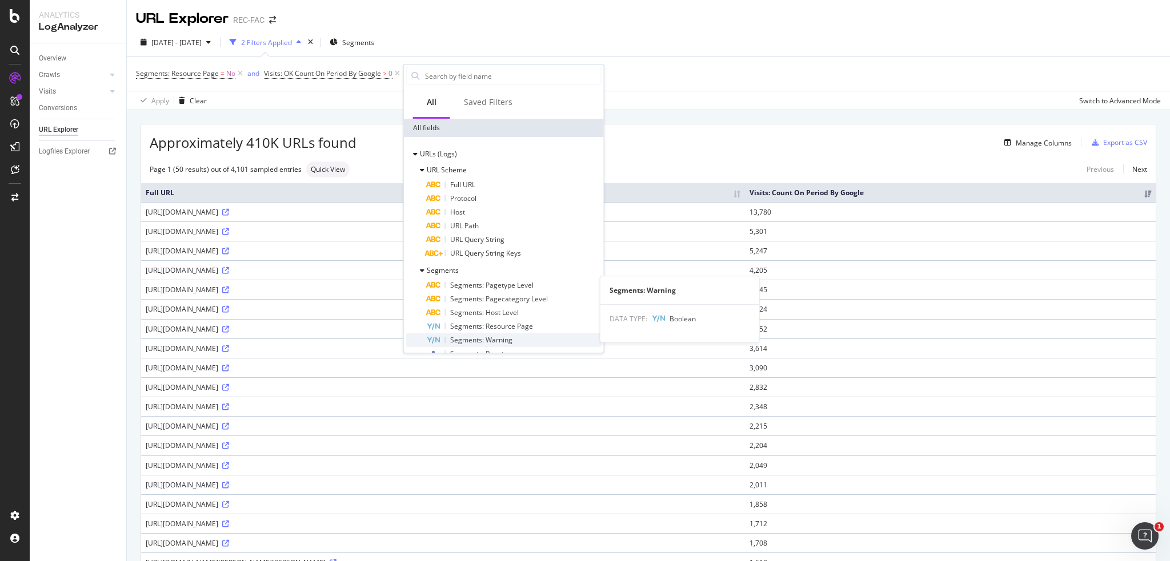
scroll to position [84, 0]
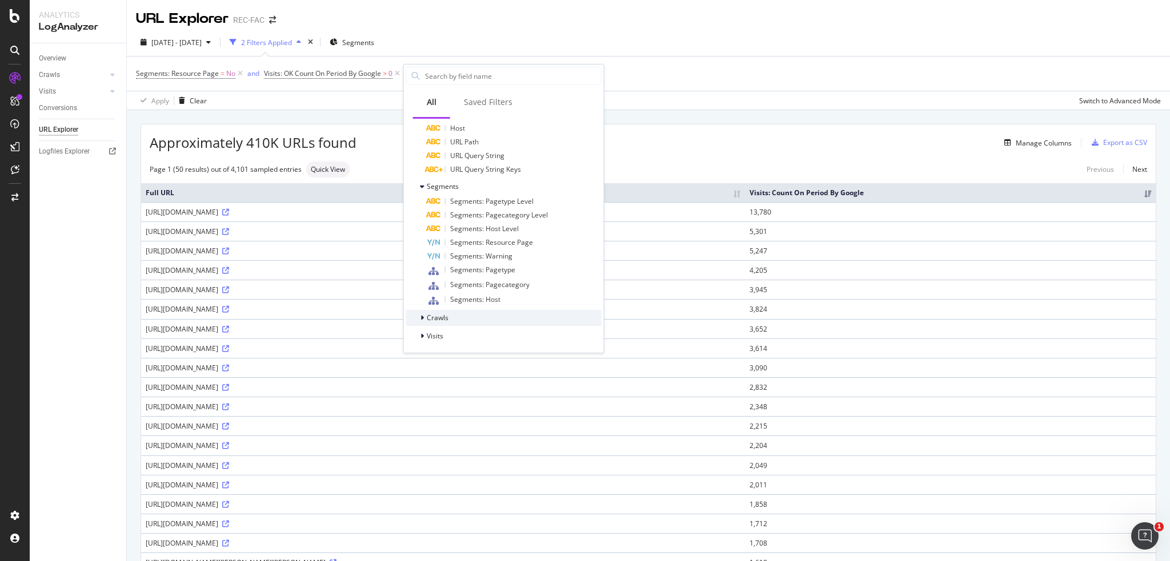
click at [423, 315] on icon at bounding box center [421, 318] width 3 height 7
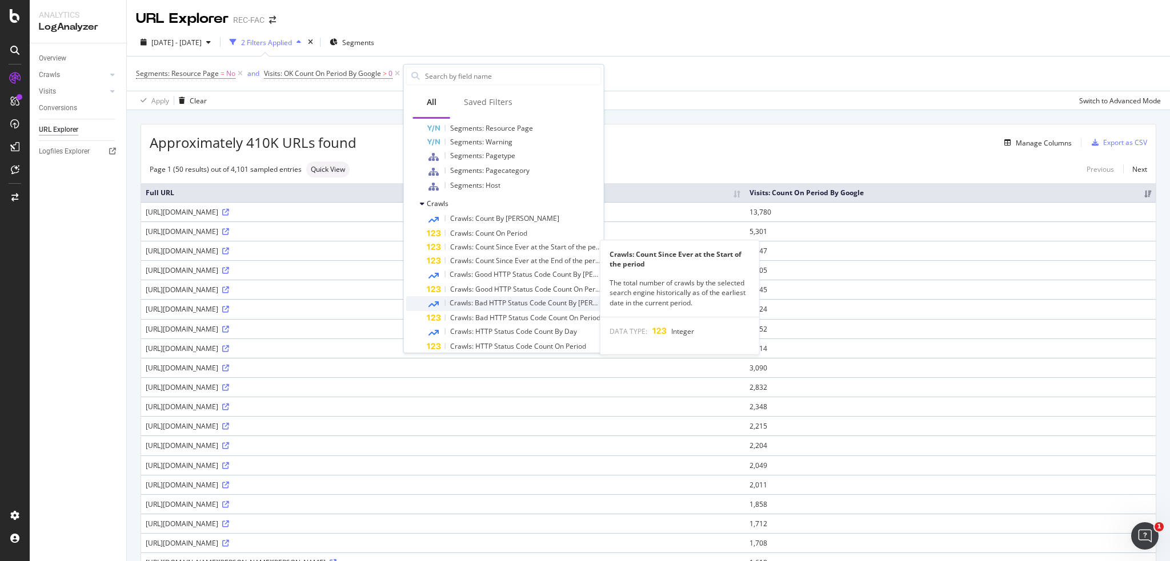
scroll to position [299, 0]
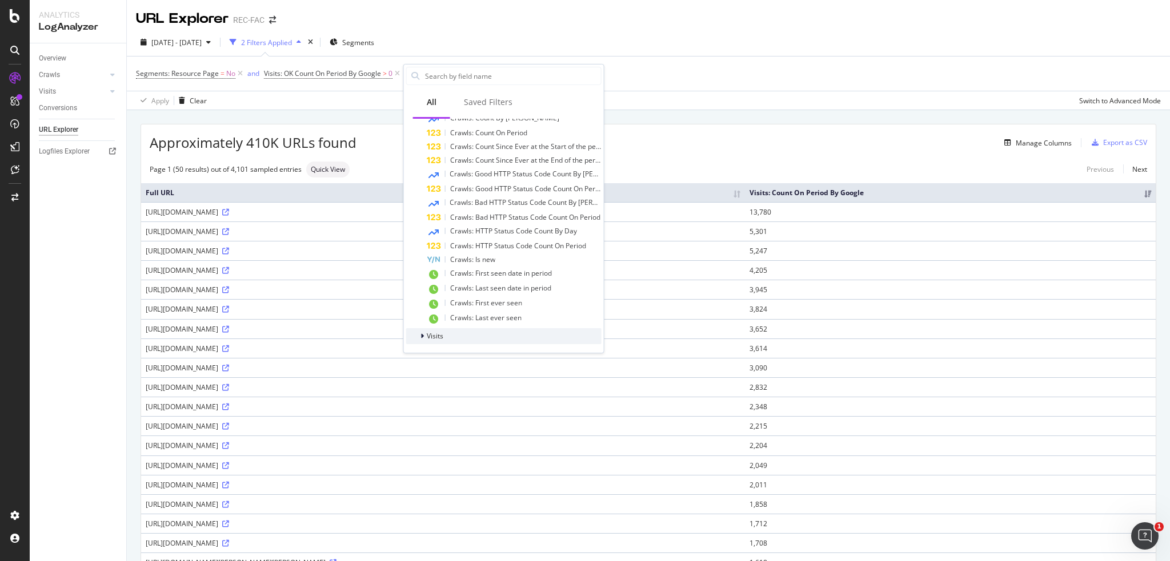
click at [425, 333] on div at bounding box center [423, 336] width 7 height 11
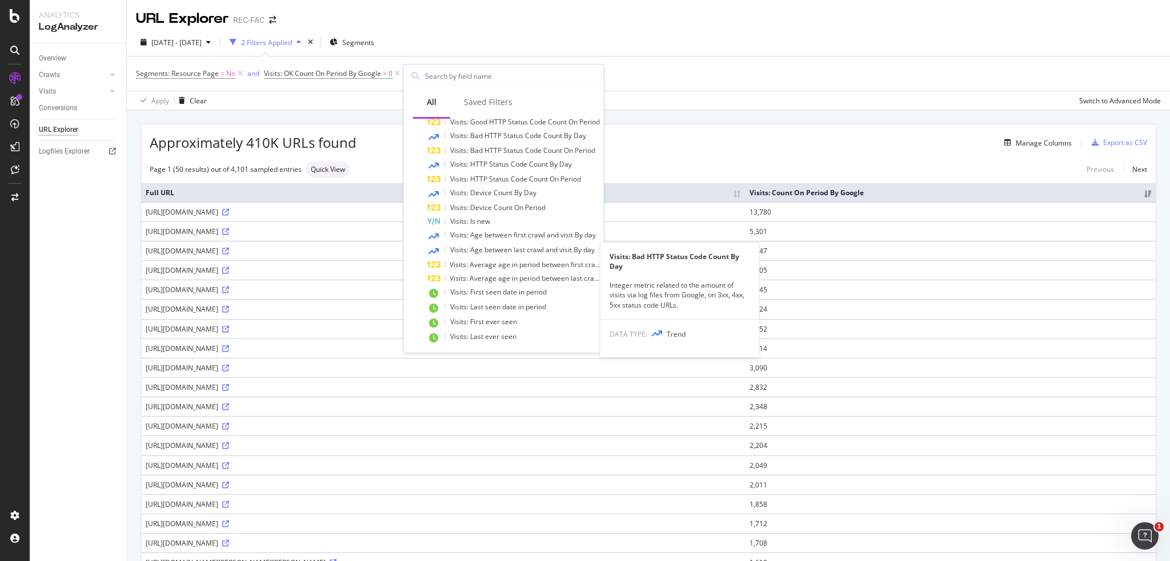
scroll to position [427, 0]
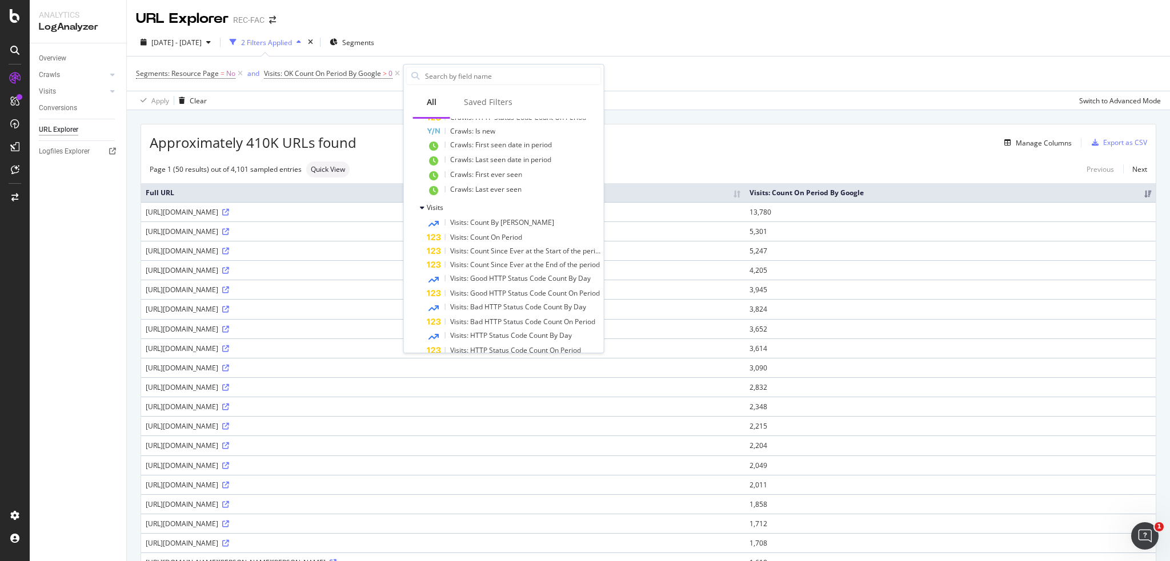
click at [780, 70] on div "Segments: Resource Page = No and Visits: OK Count On Period By Google > 0 Add F…" at bounding box center [648, 74] width 1025 height 34
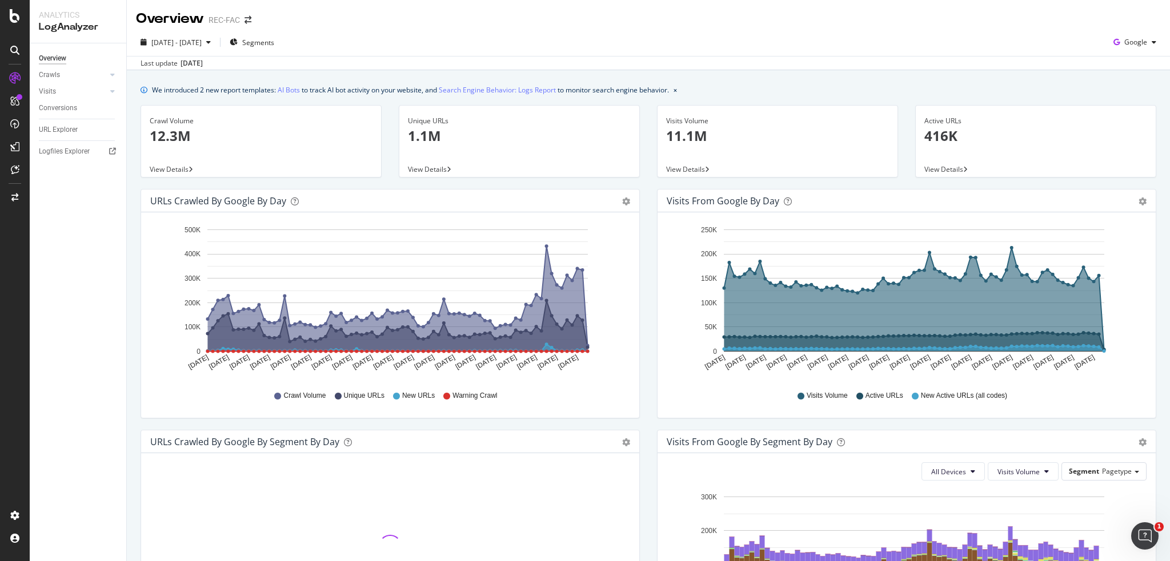
click at [683, 176] on div "View Details" at bounding box center [777, 169] width 240 height 16
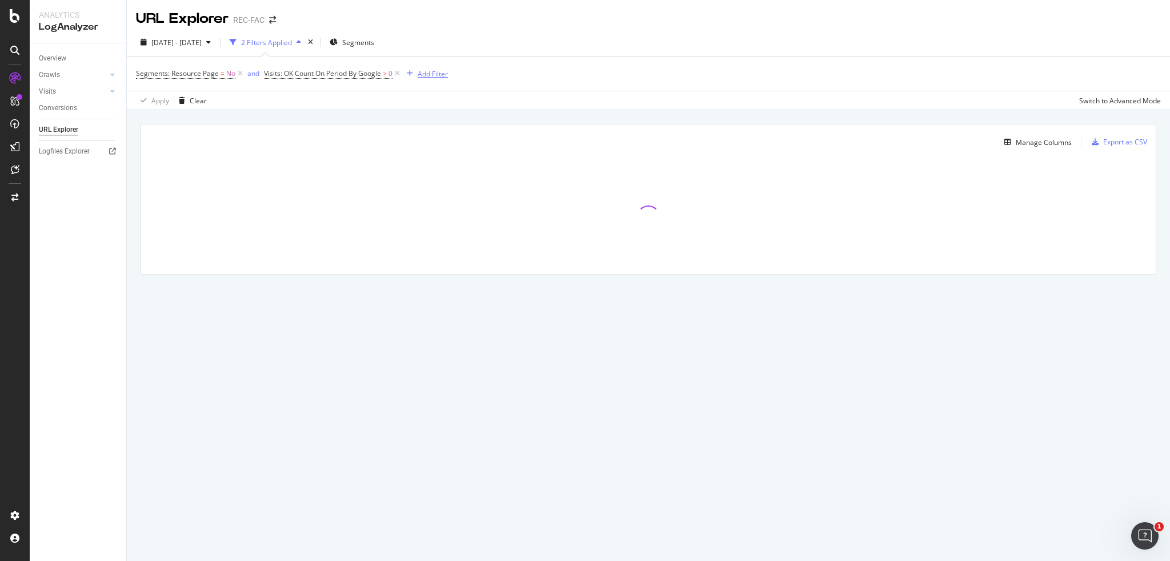
click at [432, 75] on div "Add Filter" at bounding box center [432, 74] width 30 height 10
click at [425, 151] on span "URLs (Logs)" at bounding box center [438, 154] width 37 height 10
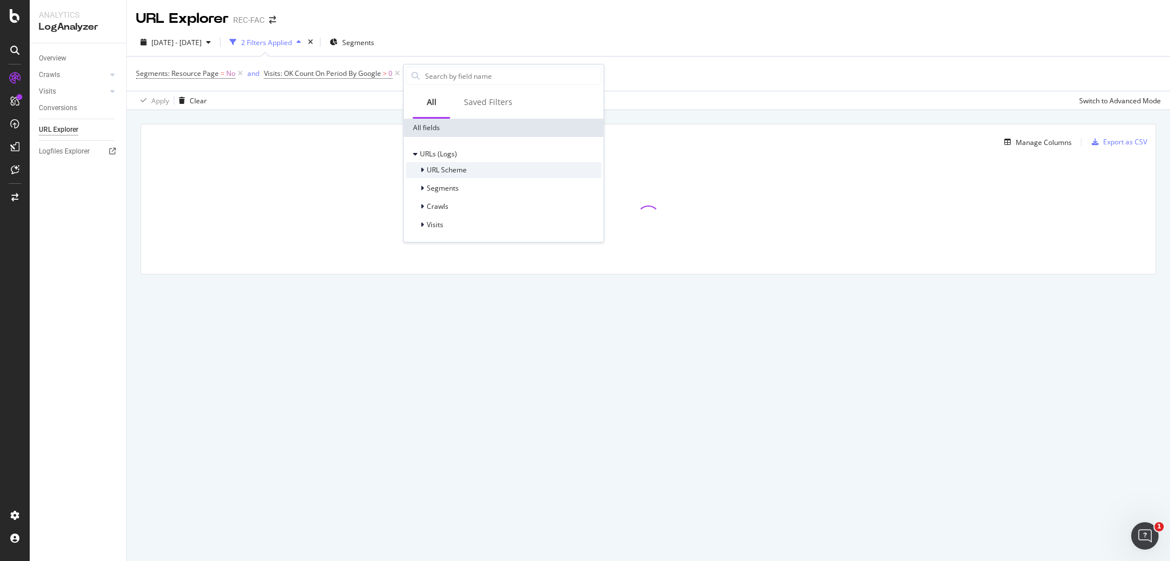
click at [425, 166] on div at bounding box center [423, 169] width 7 height 11
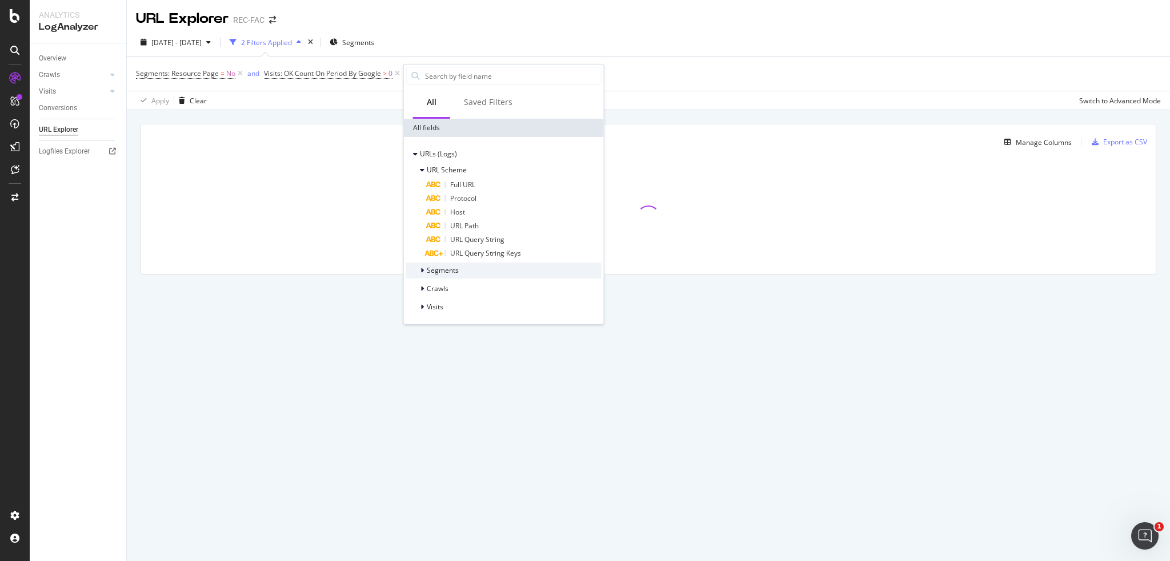
click at [418, 274] on div "Segments" at bounding box center [432, 270] width 53 height 11
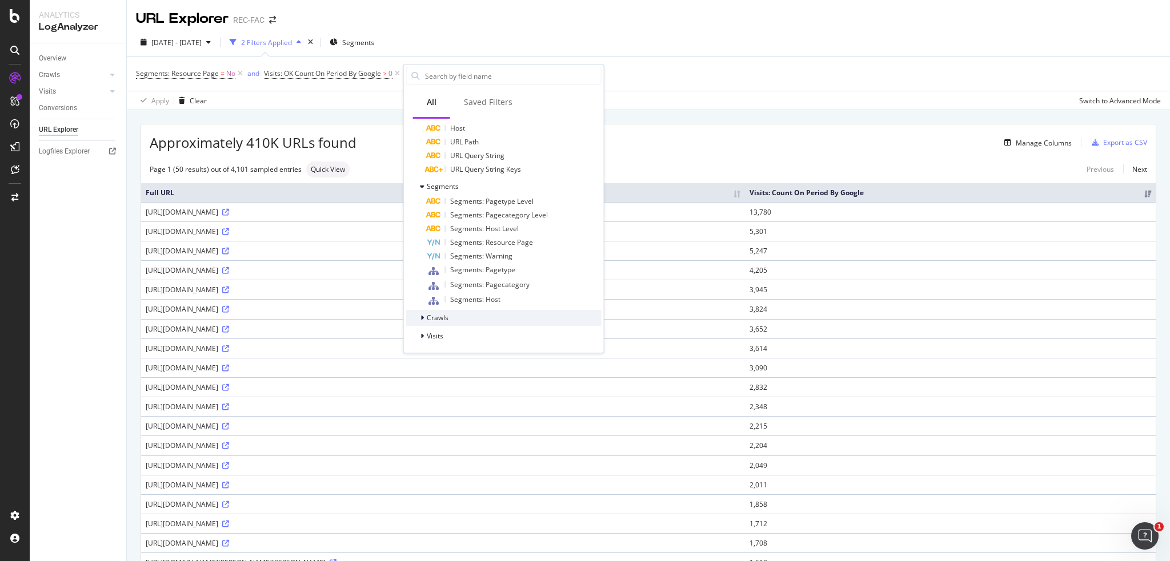
click at [429, 317] on span "Crawls" at bounding box center [438, 318] width 22 height 10
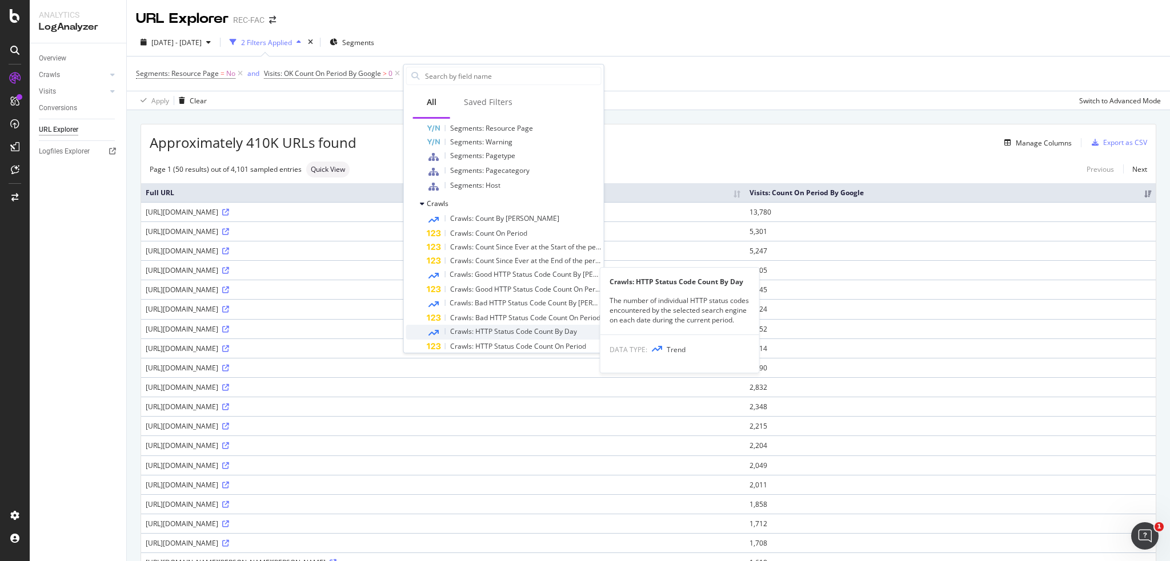
scroll to position [299, 0]
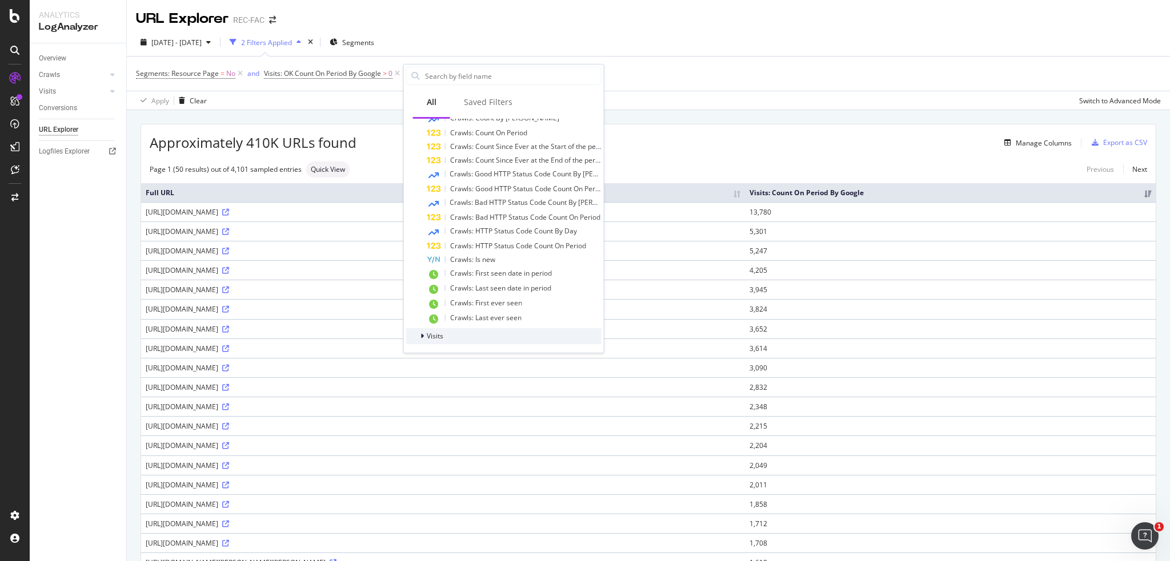
click at [439, 331] on span "Visits" at bounding box center [435, 336] width 17 height 10
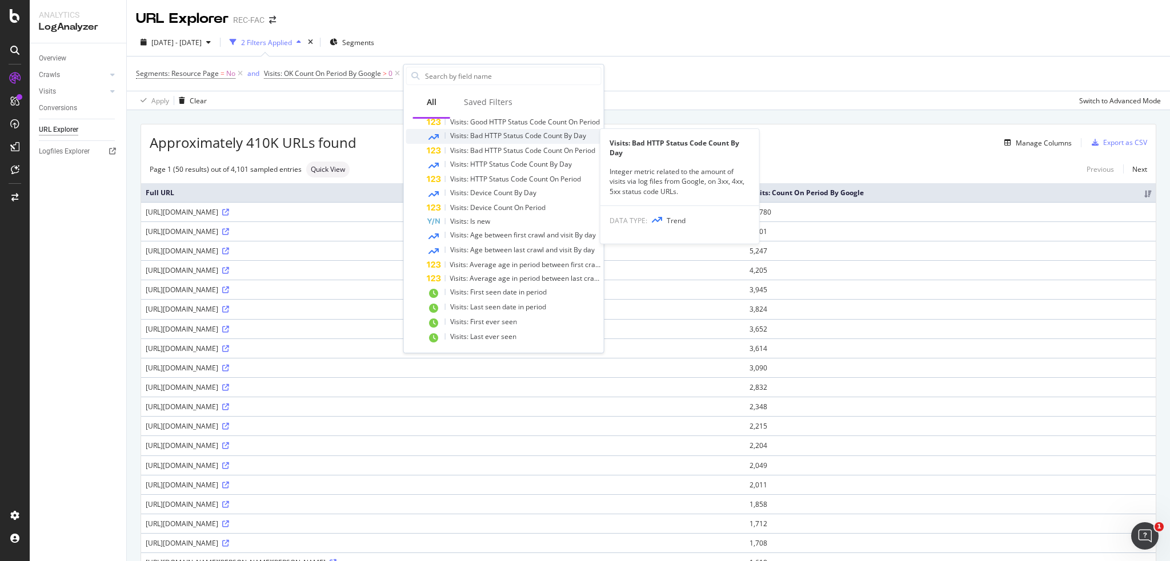
scroll to position [484, 0]
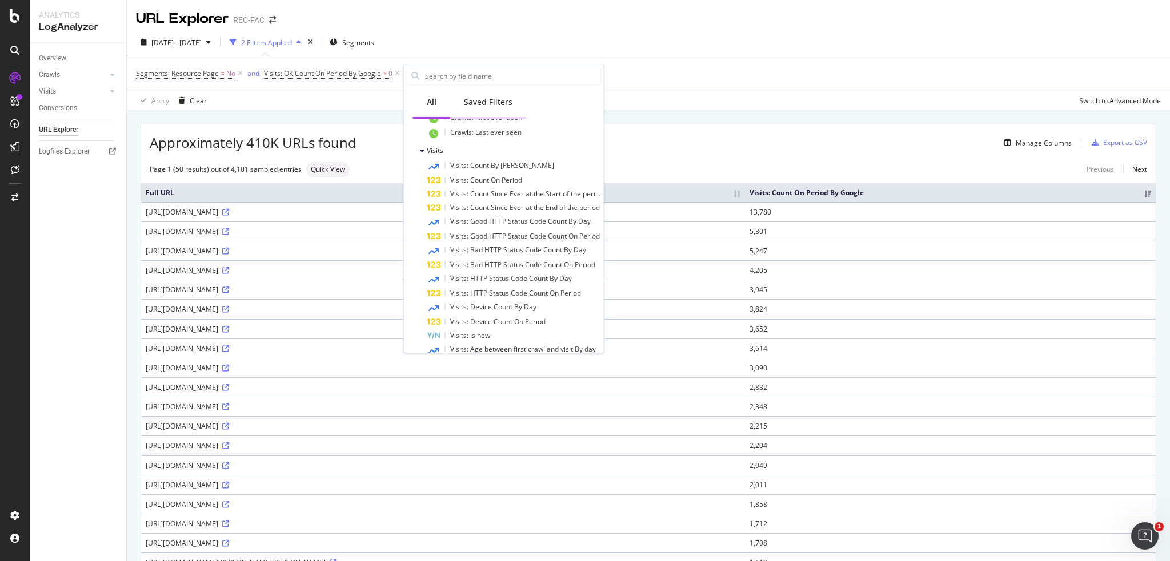
click at [496, 98] on div "Saved Filters" at bounding box center [488, 102] width 49 height 11
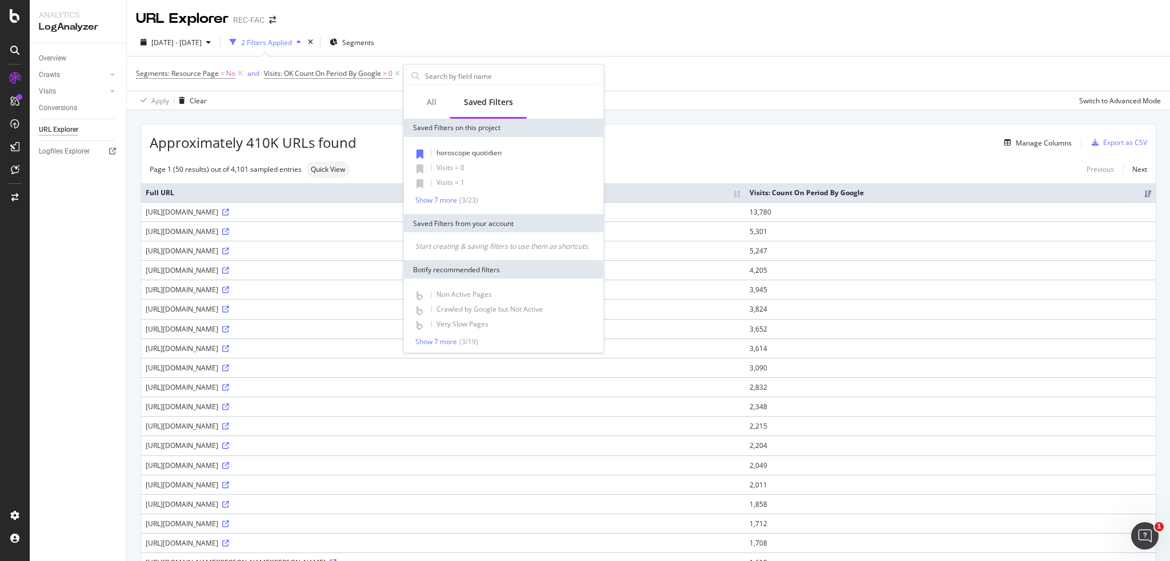
scroll to position [12, 0]
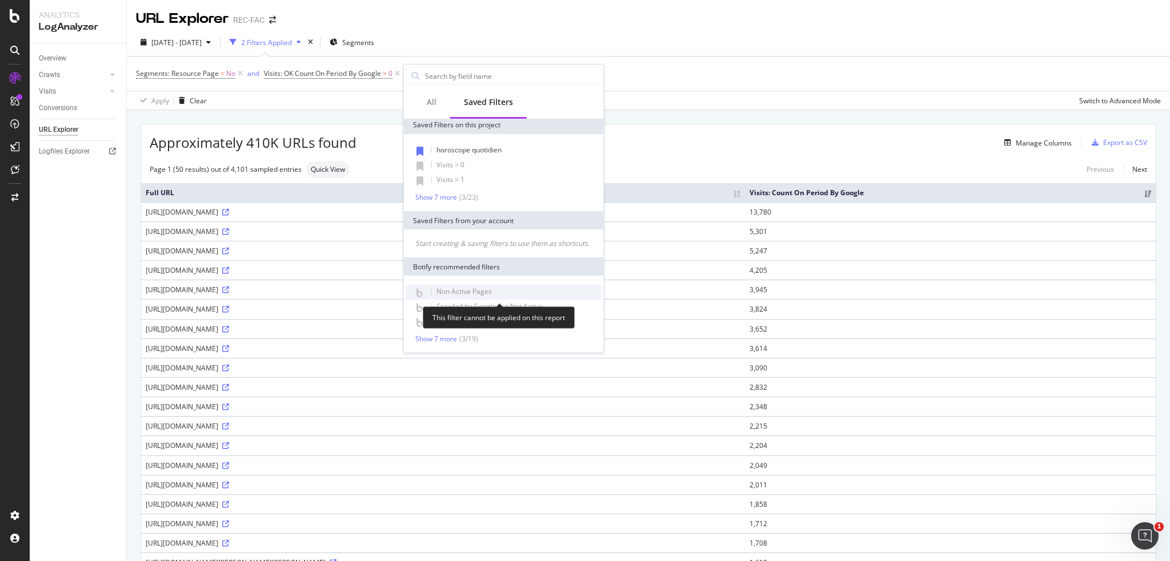
click at [455, 289] on span "Non Active Pages" at bounding box center [463, 292] width 55 height 10
click at [441, 336] on div "Show 7 more" at bounding box center [436, 339] width 42 height 8
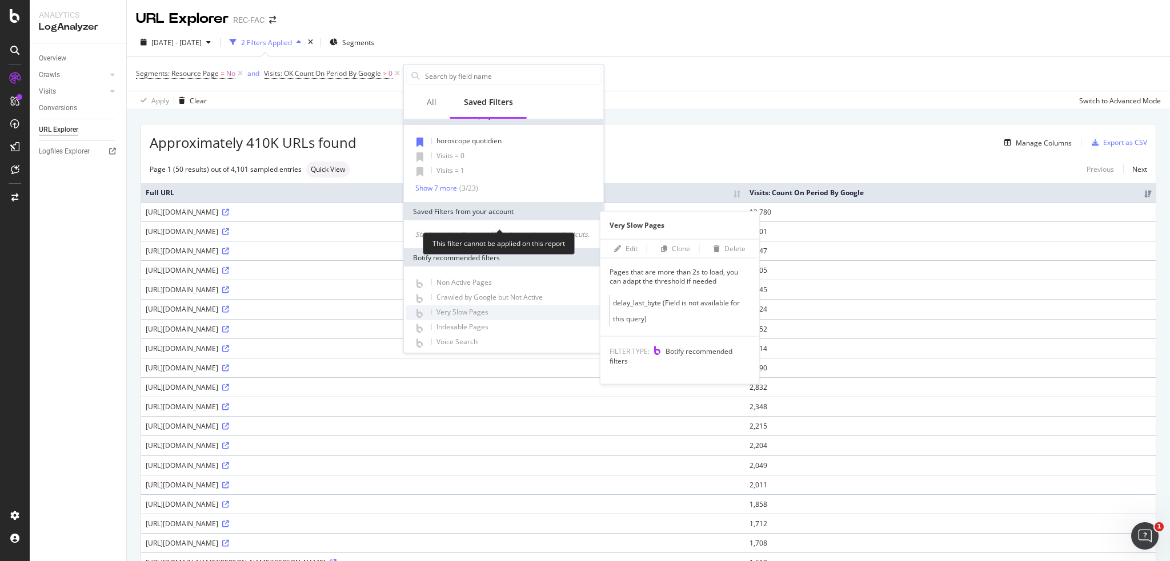
scroll to position [116, 0]
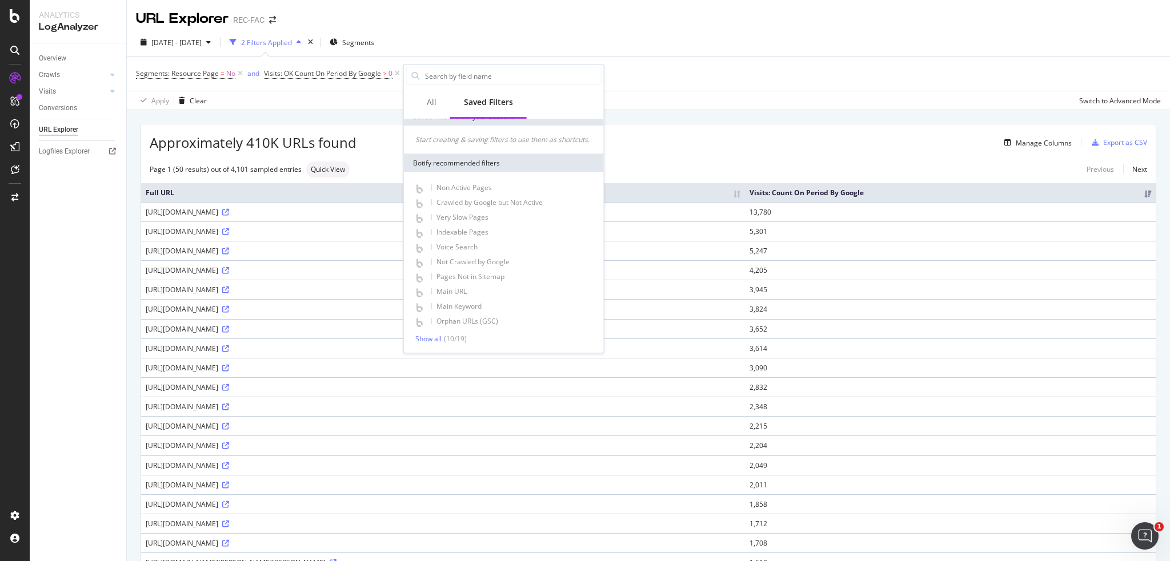
click at [306, 35] on div "2 Filters Applied" at bounding box center [265, 42] width 81 height 17
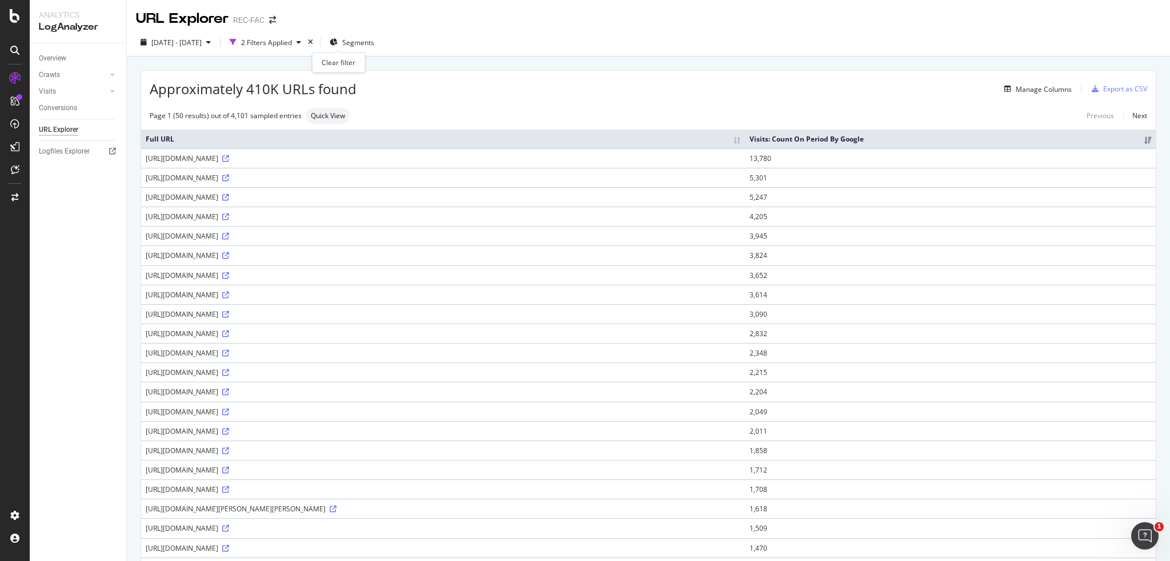
click at [338, 48] on div "[DATE] - [DATE] 2 Filters Applied Segments" at bounding box center [257, 42] width 243 height 18
click at [315, 46] on div "times" at bounding box center [311, 42] width 10 height 11
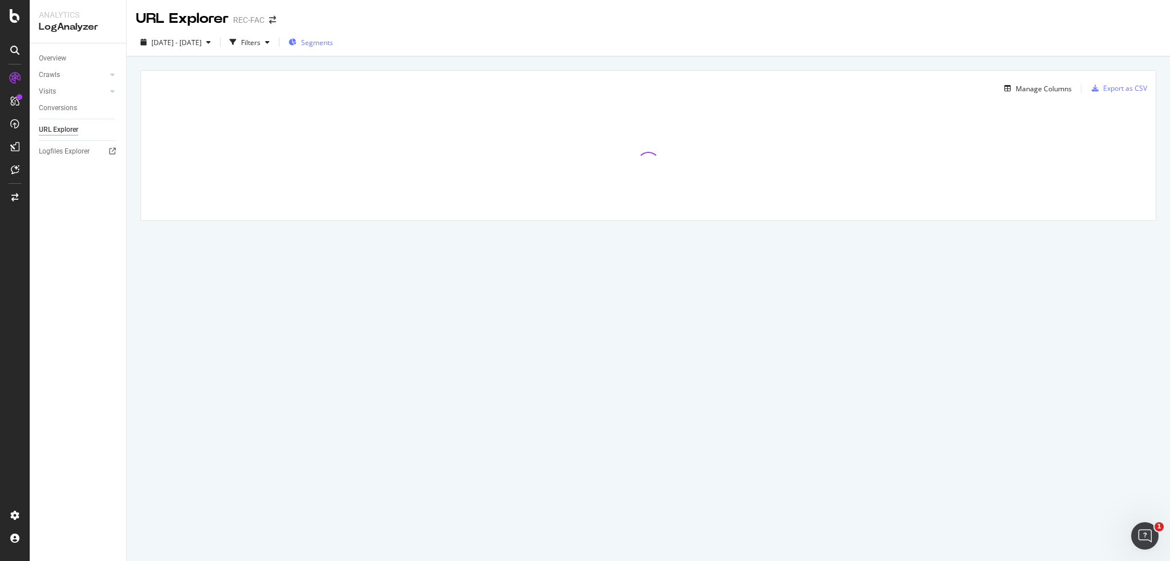
click at [333, 45] on span "Segments" at bounding box center [317, 43] width 32 height 10
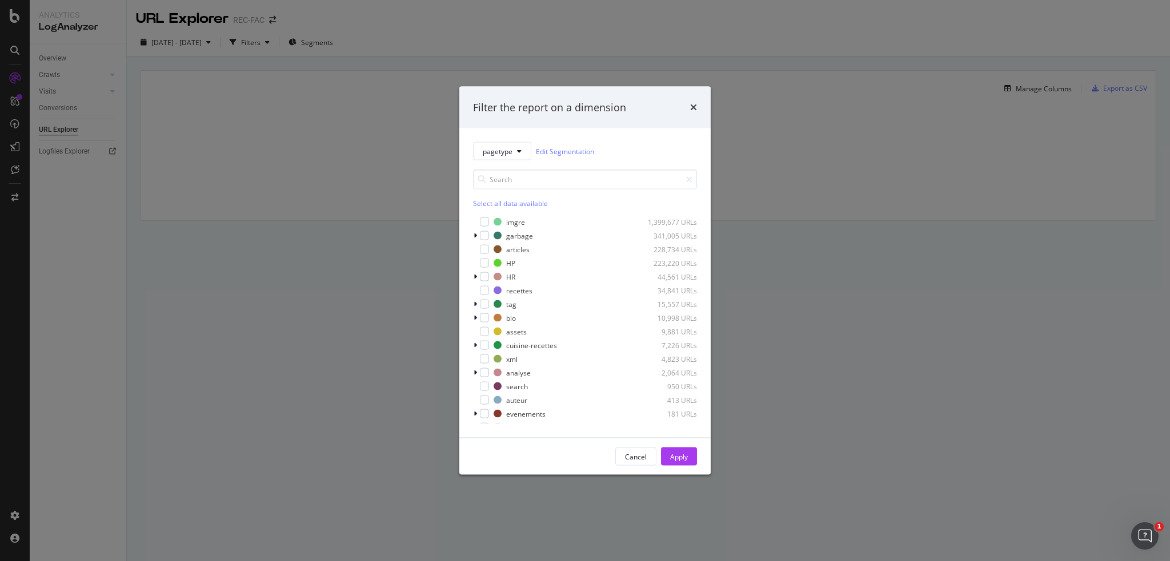
click at [416, 219] on div "Filter the report on a dimension pagetype Edit Segmentation Select all data ava…" at bounding box center [585, 280] width 1170 height 561
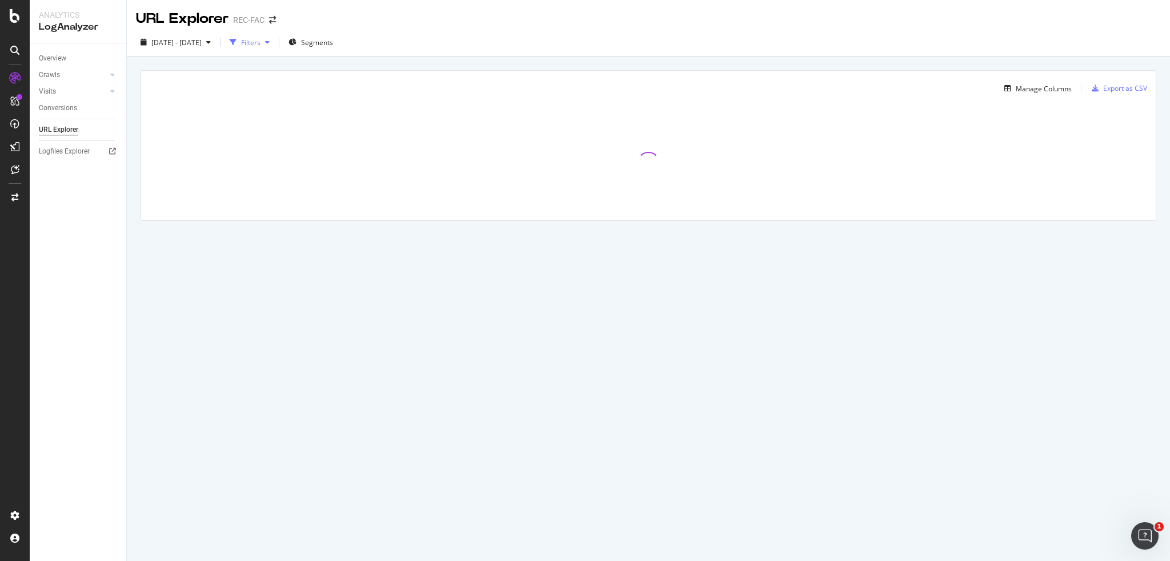
click at [260, 42] on div "Filters" at bounding box center [250, 43] width 19 height 10
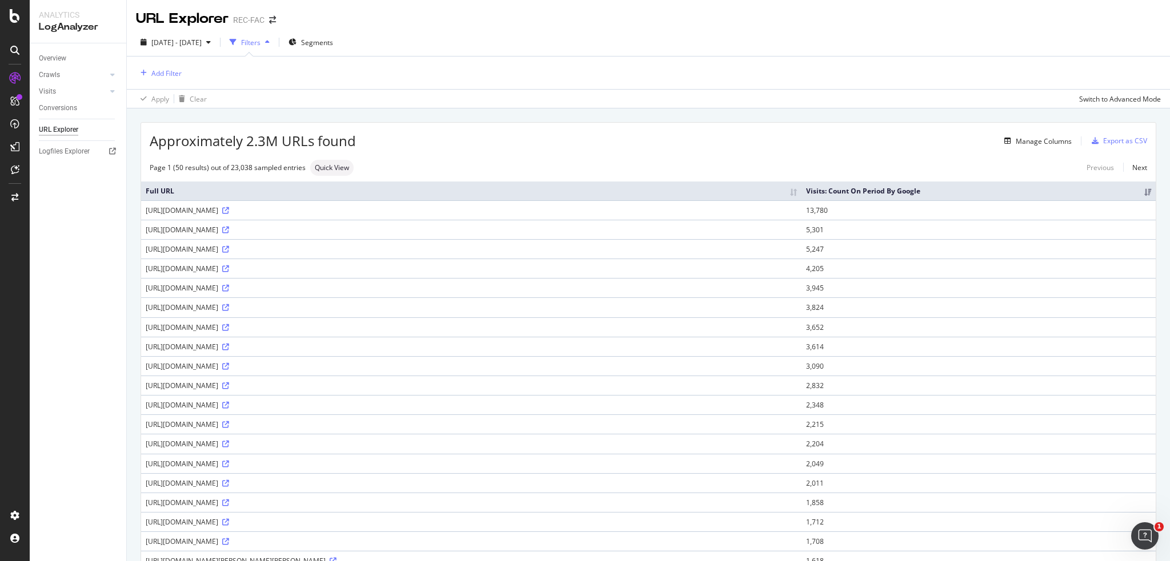
click at [183, 68] on div "Add Filter" at bounding box center [648, 73] width 1025 height 33
click at [175, 69] on div "Add Filter" at bounding box center [166, 74] width 30 height 10
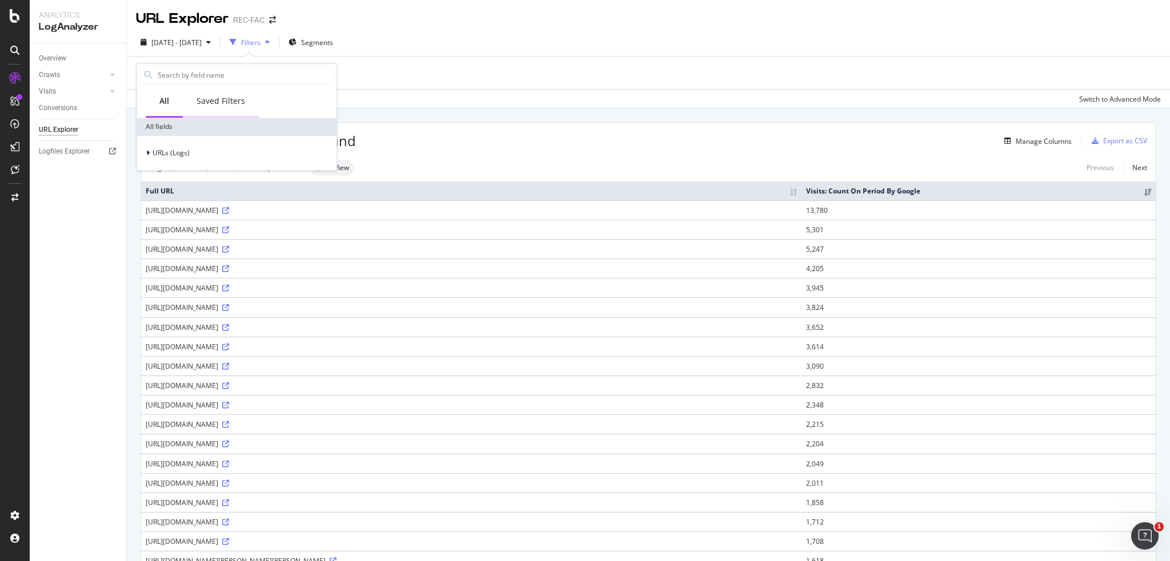
click at [233, 98] on div "Saved Filters" at bounding box center [220, 100] width 49 height 11
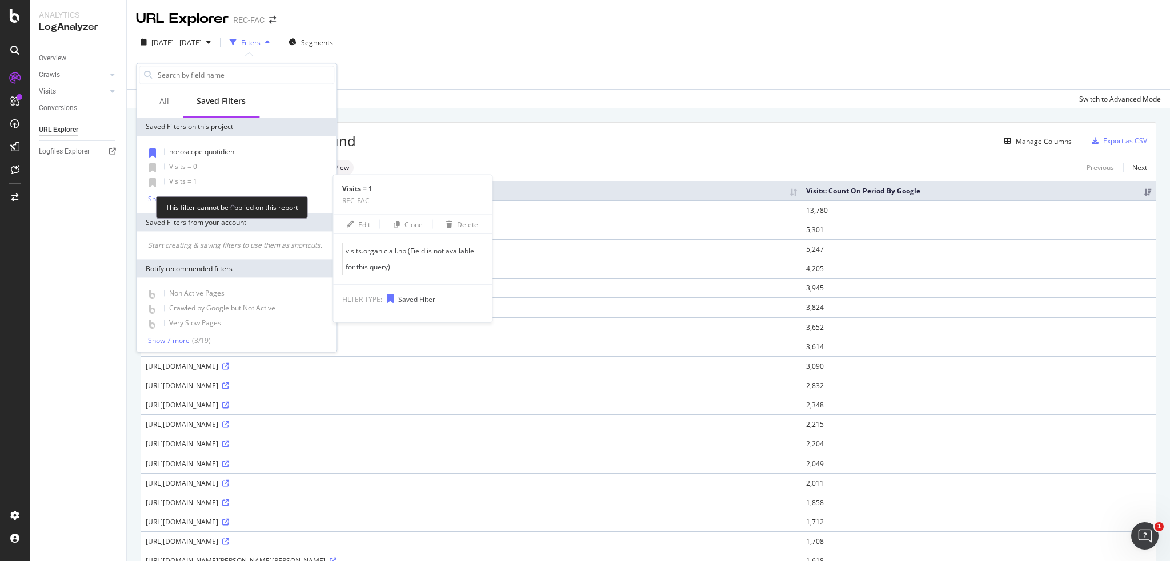
scroll to position [12, 0]
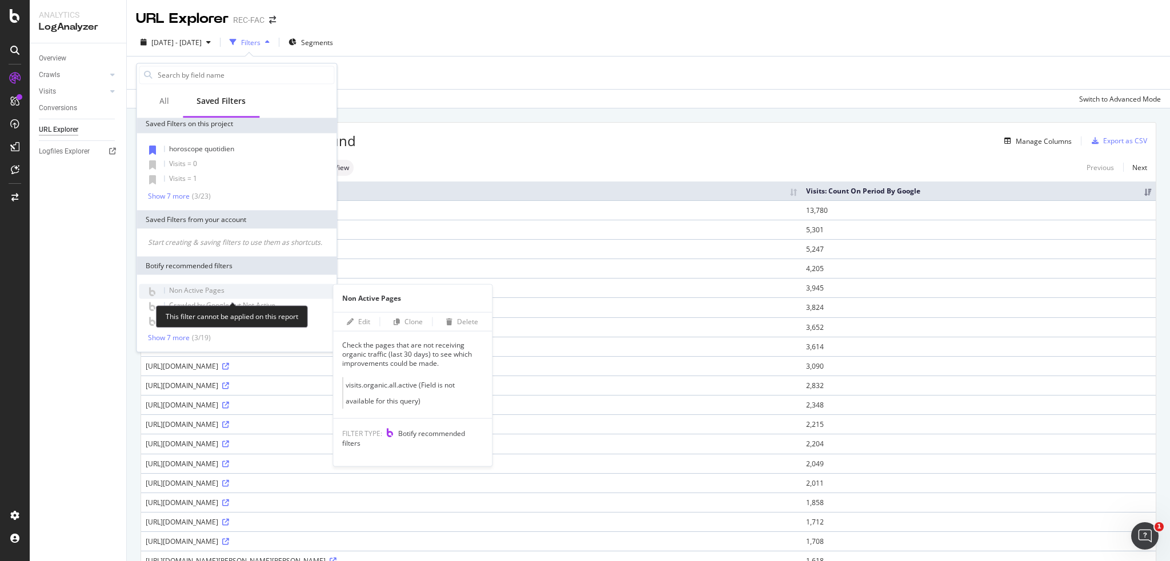
click at [206, 291] on span "Non Active Pages" at bounding box center [196, 291] width 55 height 10
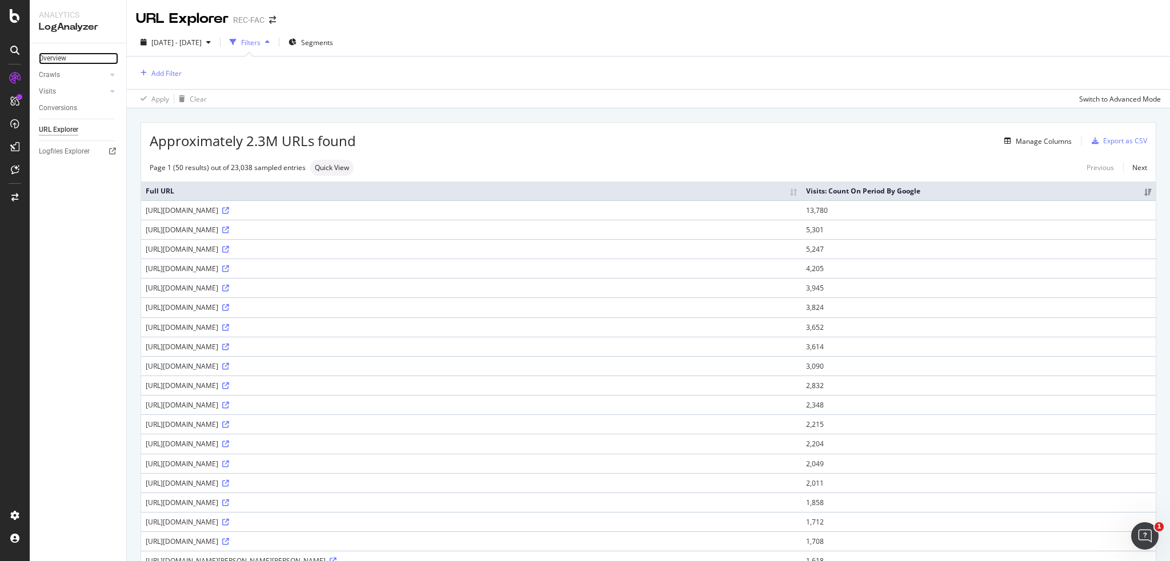
drag, startPoint x: 206, startPoint y: 291, endPoint x: 69, endPoint y: 53, distance: 274.8
click at [69, 53] on link "Overview" at bounding box center [78, 59] width 79 height 12
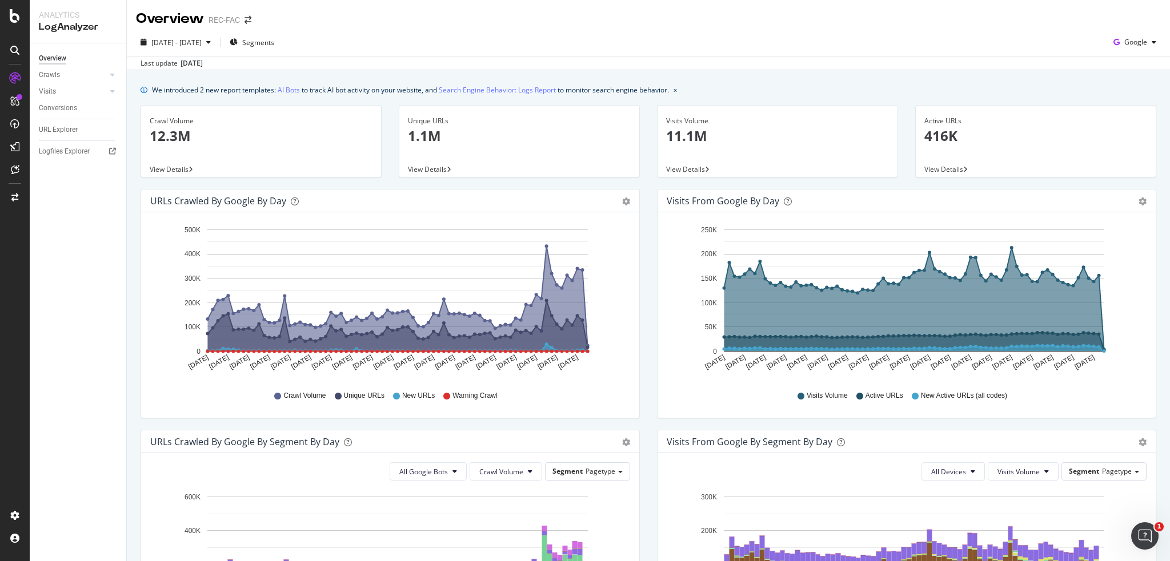
click at [186, 72] on div "We introduced 2 new report templates: AI Bots to track AI bot activity on your …" at bounding box center [648, 511] width 1043 height 882
click at [77, 95] on link "Visits" at bounding box center [73, 92] width 68 height 12
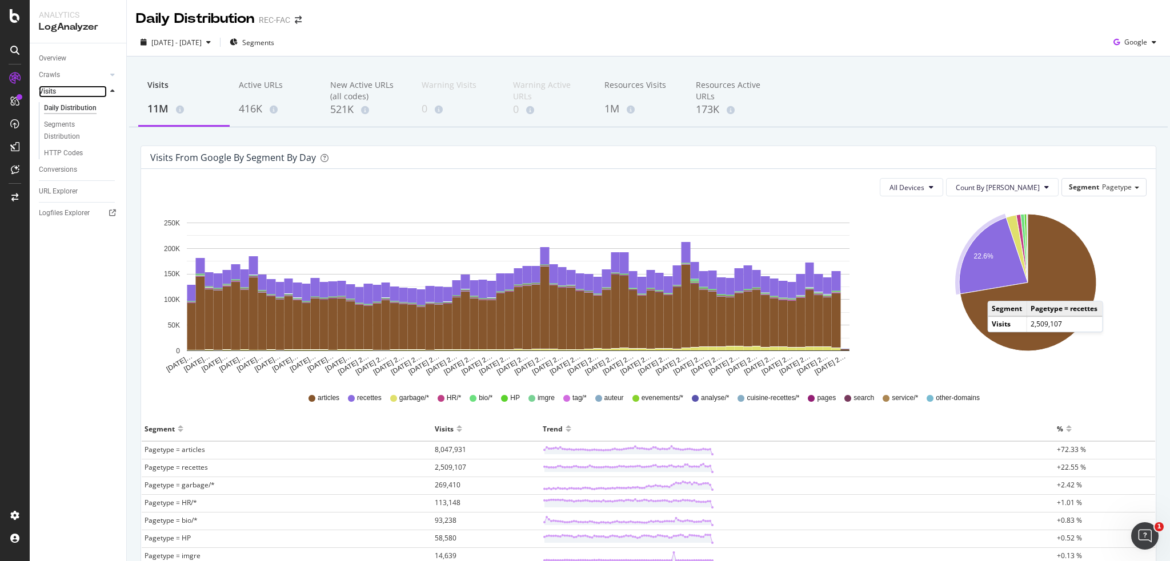
scroll to position [114, 0]
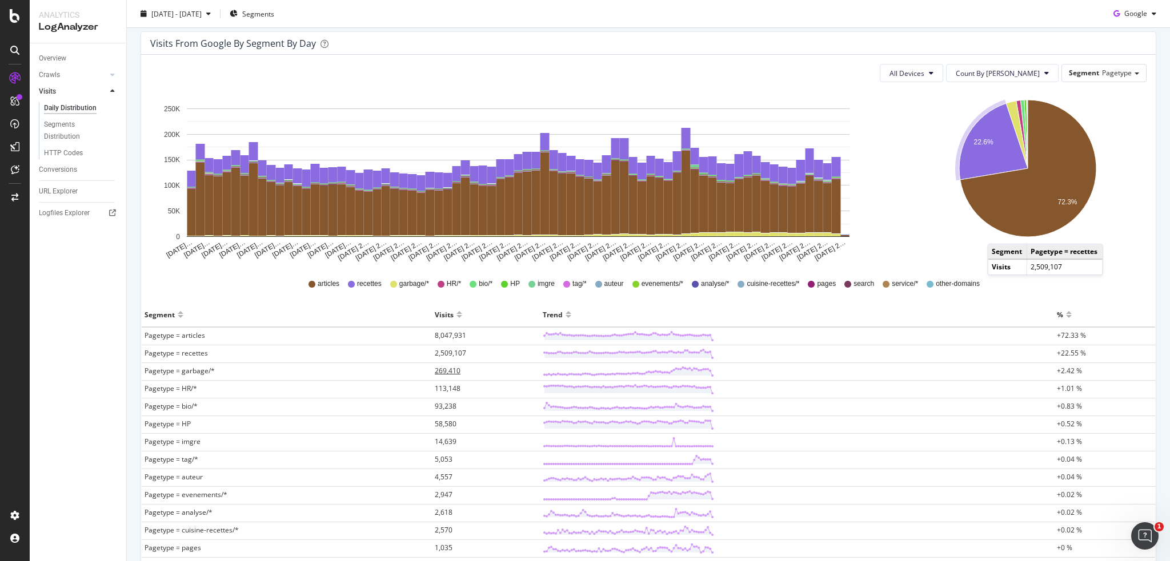
click at [453, 367] on span "269,410" at bounding box center [448, 371] width 26 height 10
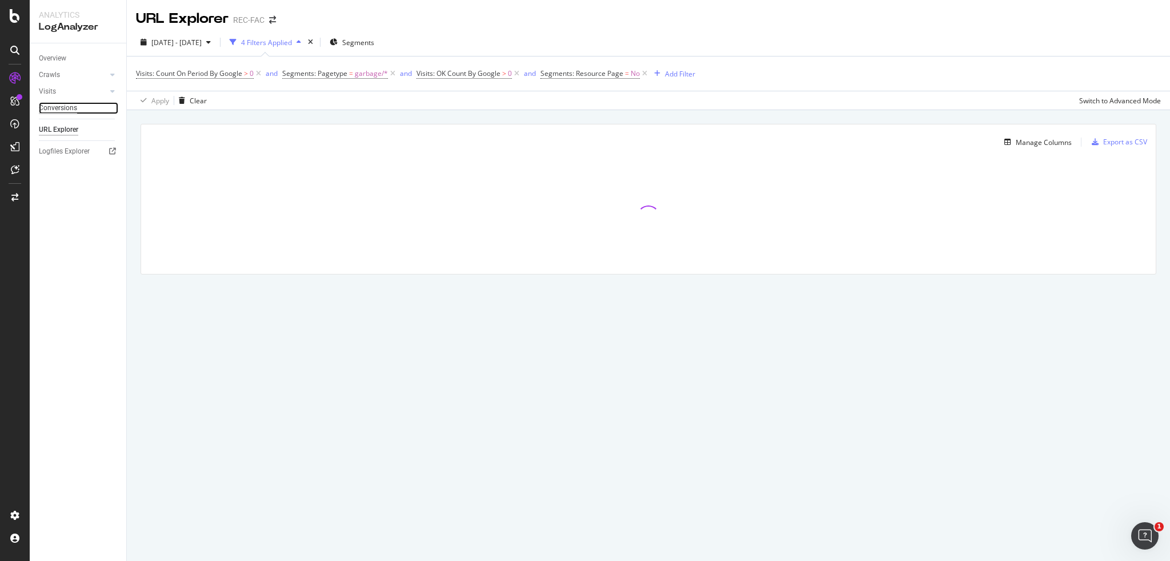
click at [62, 108] on div "Conversions" at bounding box center [58, 108] width 38 height 12
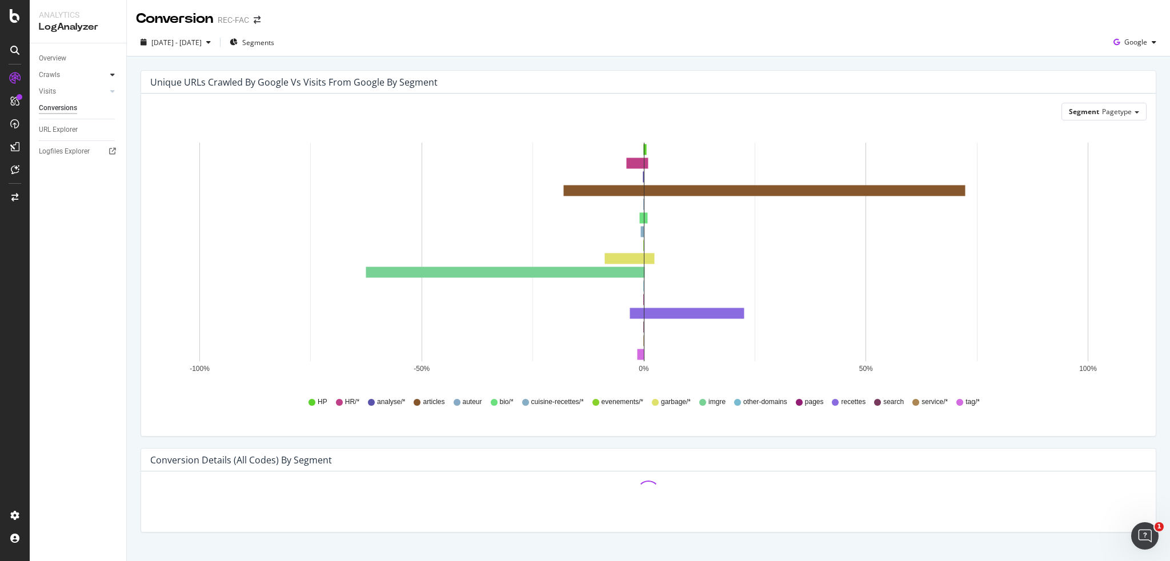
click at [107, 77] on div at bounding box center [112, 74] width 11 height 11
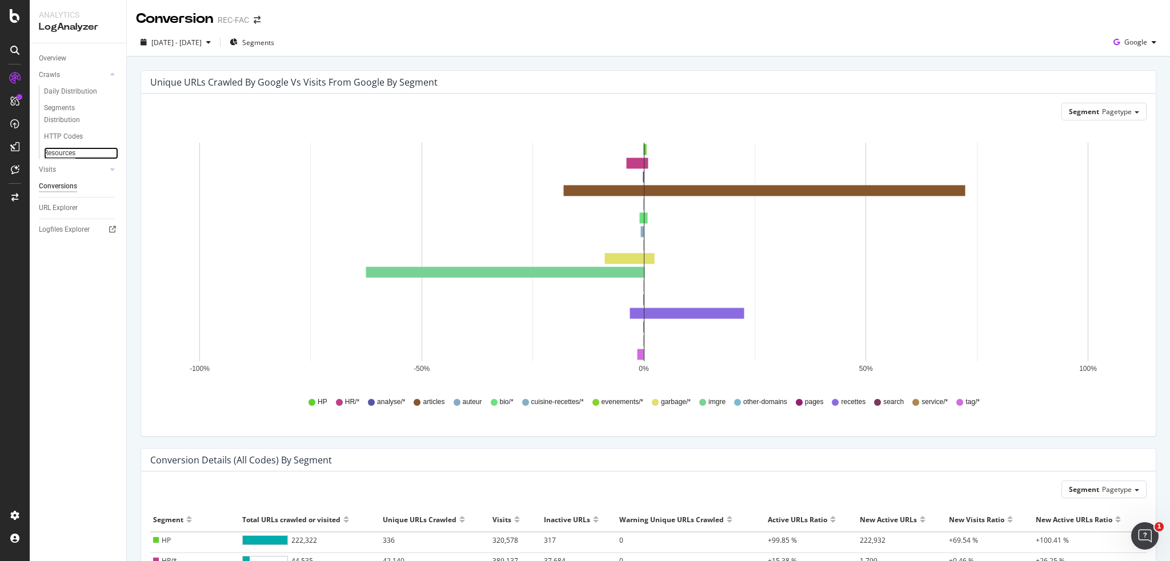
click at [57, 152] on div "Resources" at bounding box center [59, 153] width 31 height 12
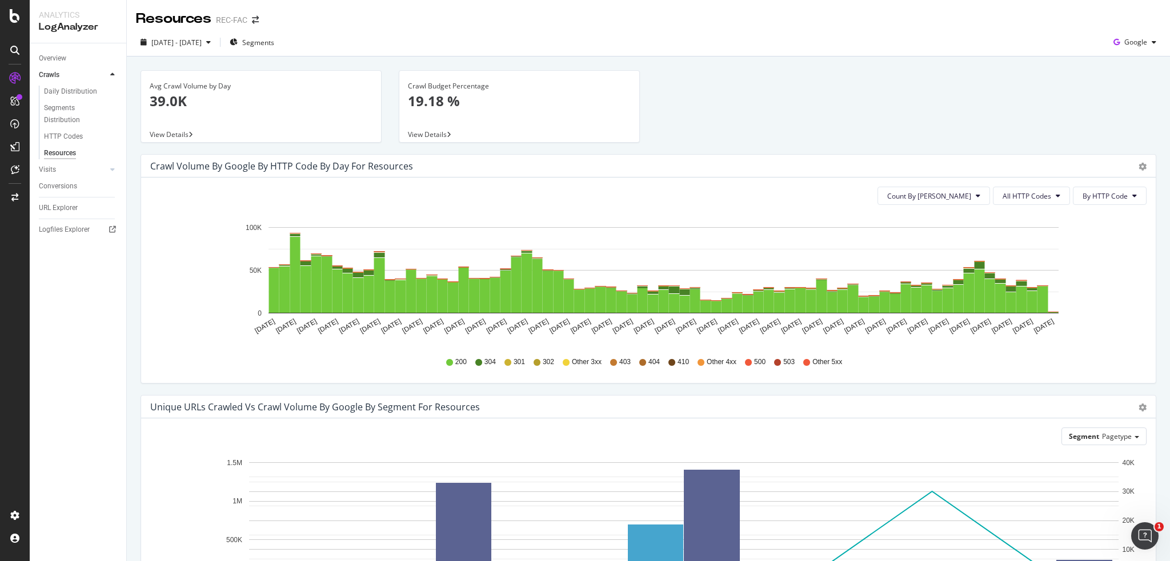
click at [381, 365] on div "200 304 301 302 Other 3xx 403 404 410 Other 4xx 500 503 Other 5xx" at bounding box center [648, 363] width 985 height 26
click at [71, 132] on div "HTTP Codes" at bounding box center [63, 137] width 39 height 12
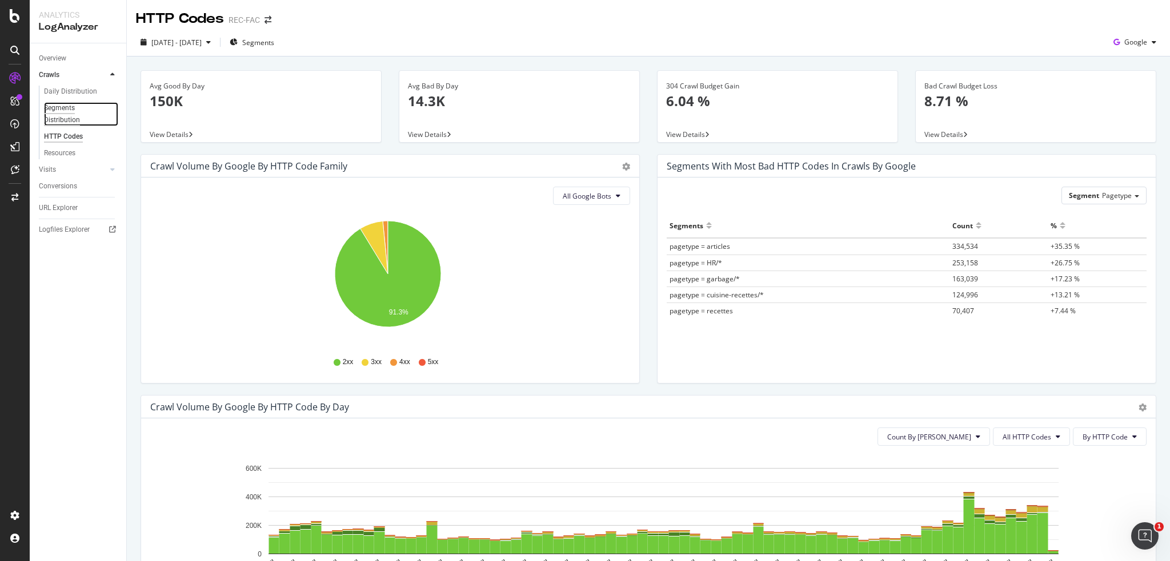
click at [58, 113] on div "Segments Distribution" at bounding box center [75, 114] width 63 height 24
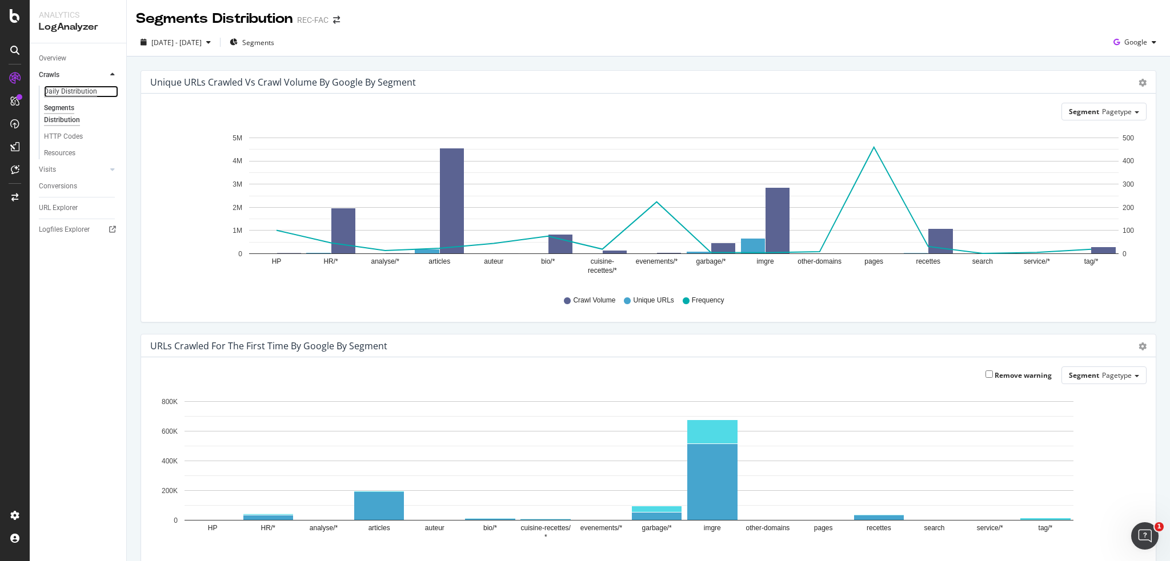
click at [71, 94] on div "Daily Distribution" at bounding box center [70, 92] width 53 height 12
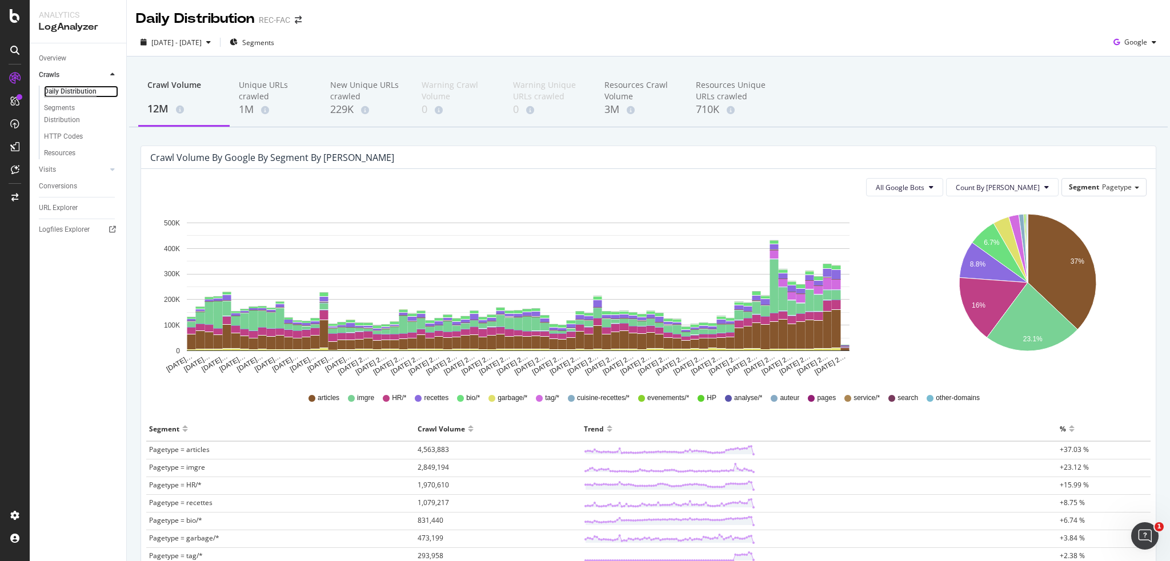
scroll to position [57, 0]
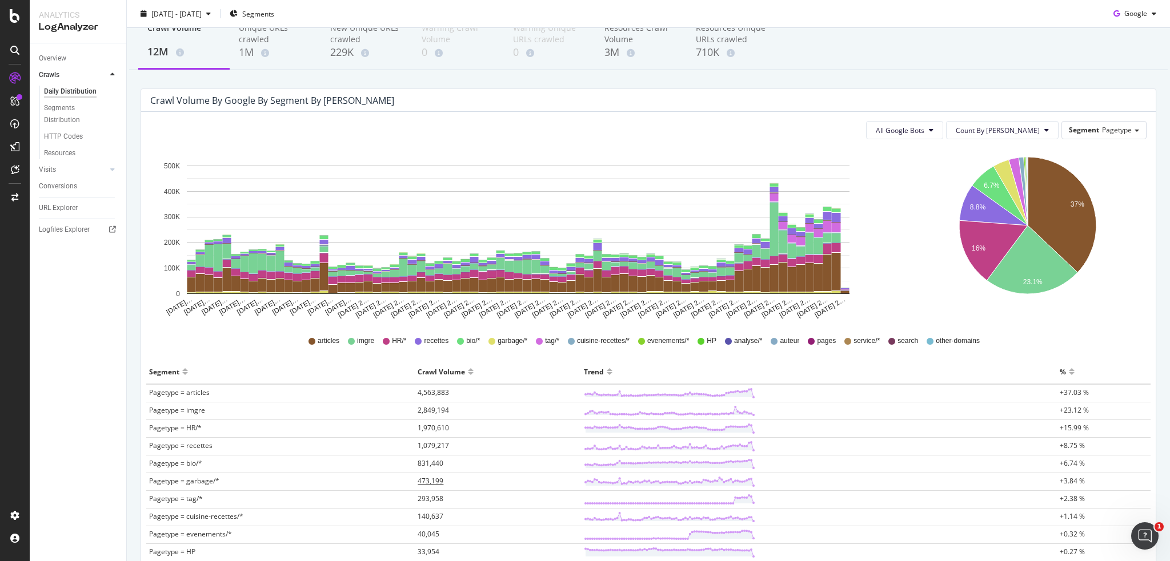
click at [421, 480] on span "473,199" at bounding box center [430, 481] width 26 height 10
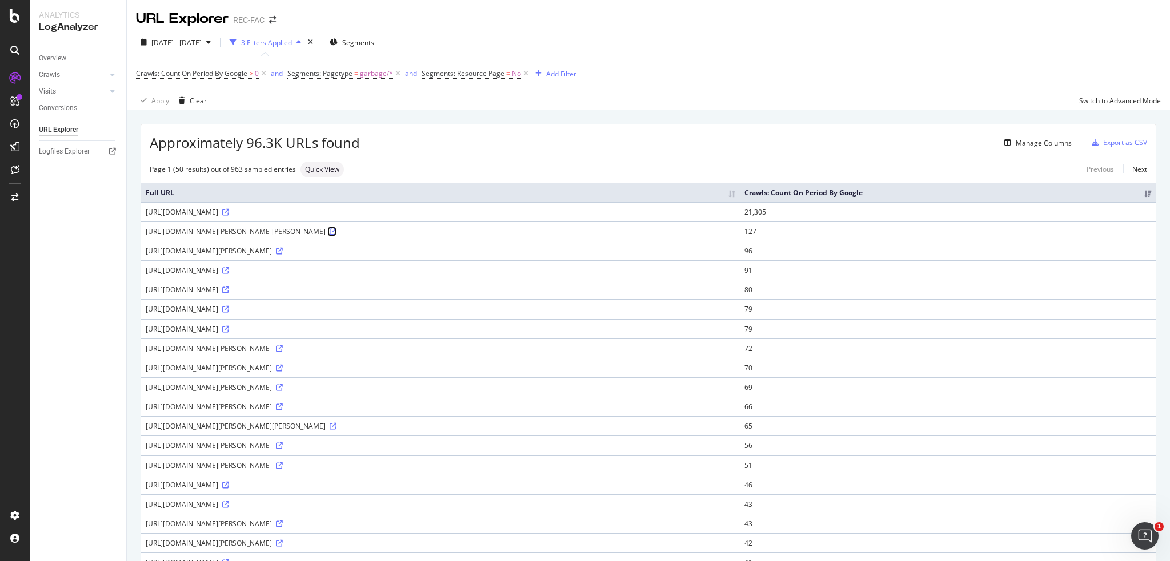
click at [336, 235] on icon at bounding box center [333, 231] width 7 height 7
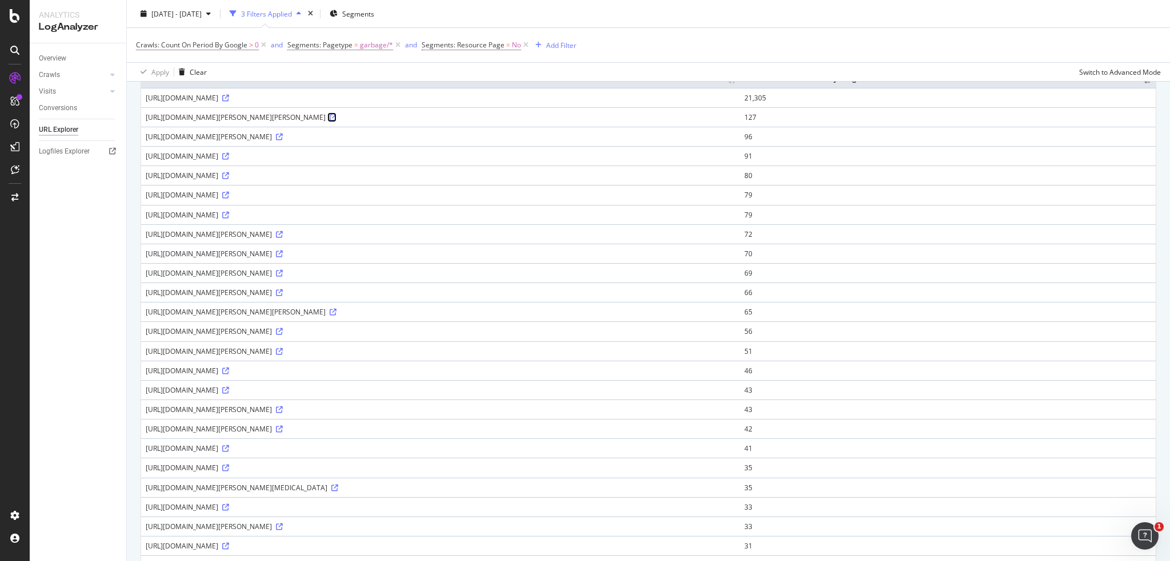
scroll to position [228, 0]
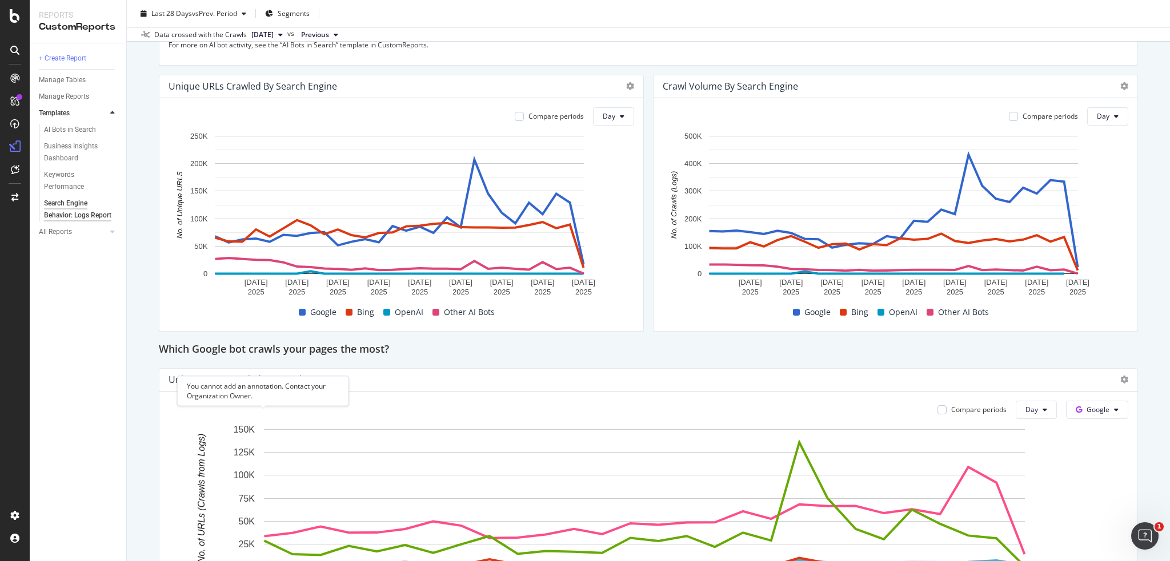
scroll to position [171, 0]
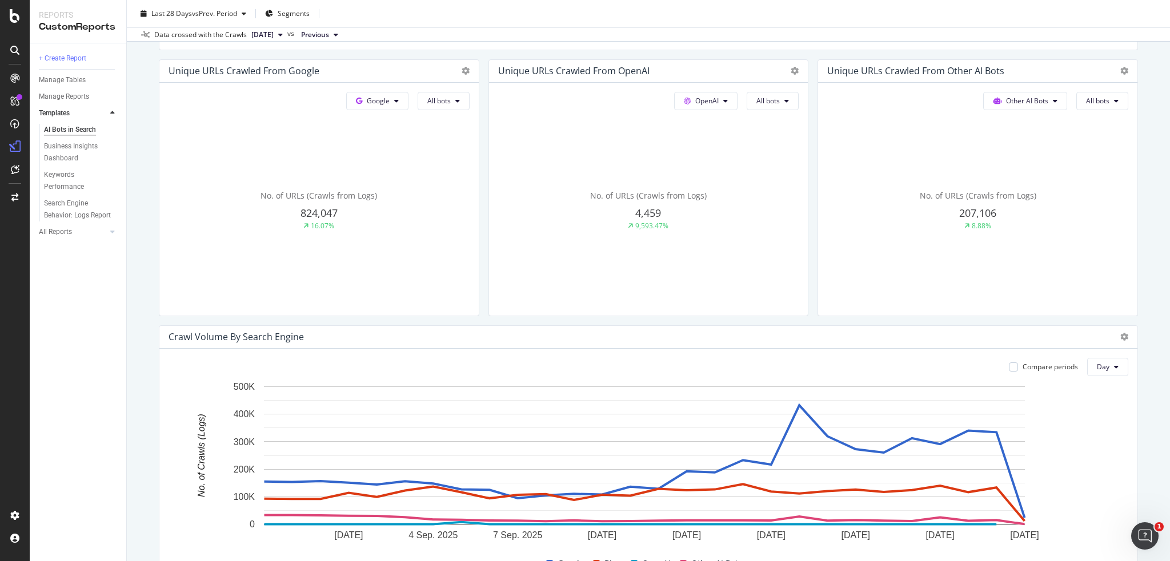
scroll to position [57, 0]
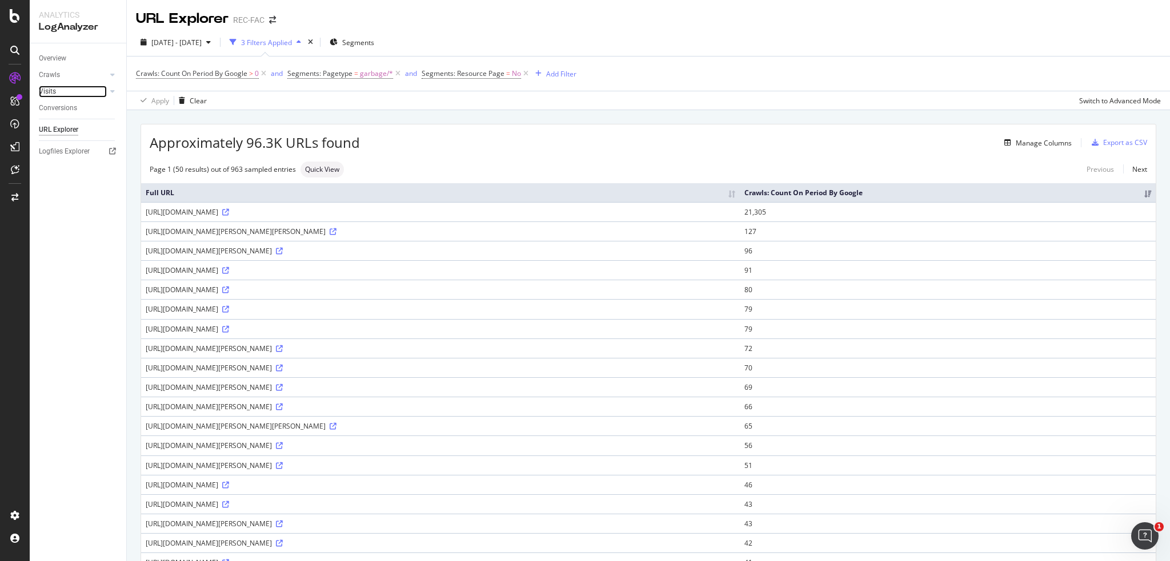
click at [65, 86] on link "Visits" at bounding box center [73, 92] width 68 height 12
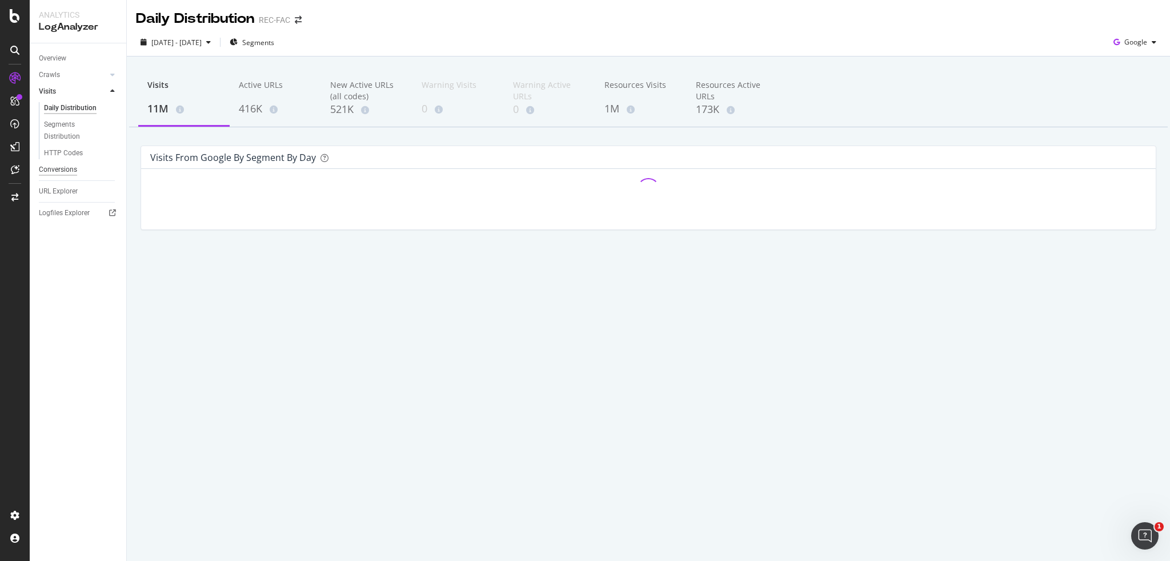
click at [55, 180] on div "Overview Crawls Daily Distribution Segments Distribution HTTP Codes Resources V…" at bounding box center [78, 302] width 97 height 518
click at [57, 172] on div "Conversions" at bounding box center [58, 170] width 38 height 12
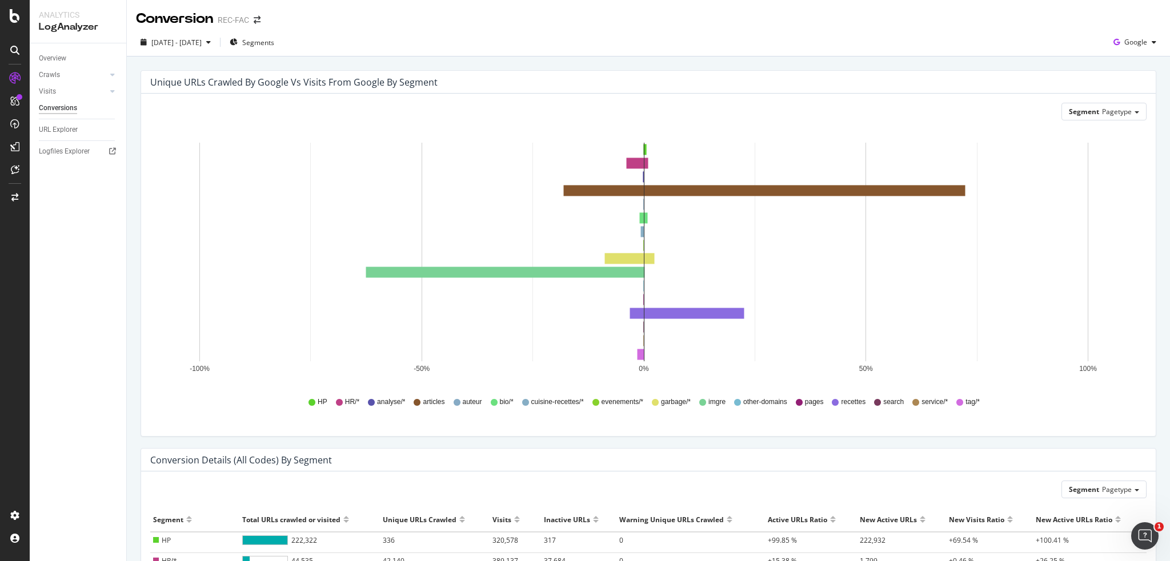
click at [58, 98] on div "Visits" at bounding box center [82, 91] width 87 height 17
click at [58, 91] on link "Visits" at bounding box center [73, 92] width 68 height 12
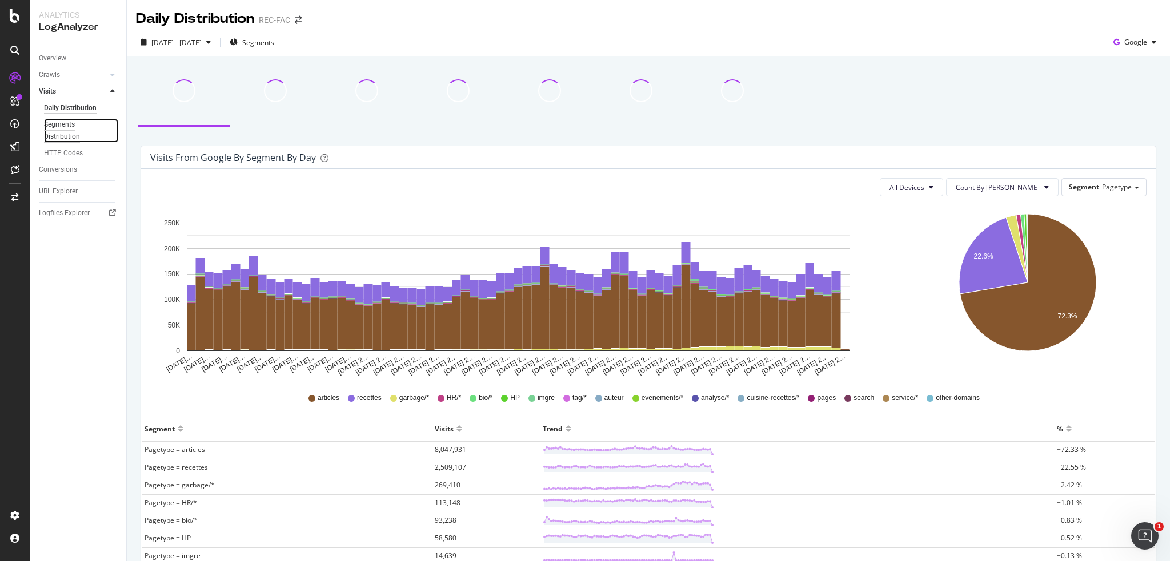
click at [65, 133] on div "Segments Distribution" at bounding box center [75, 131] width 63 height 24
